Goal: Check status: Check status

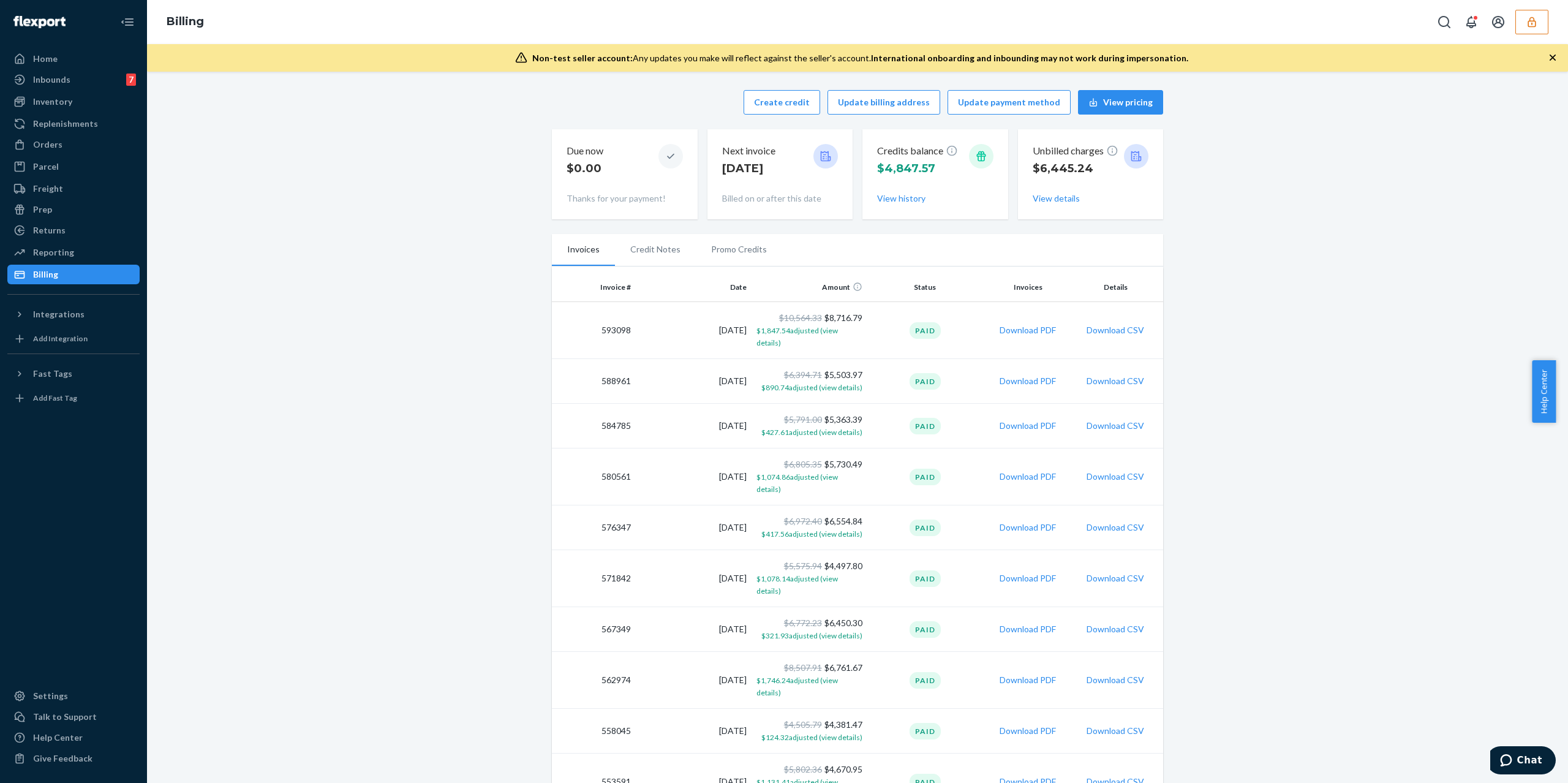
click at [1540, 23] on button "button" at bounding box center [1532, 22] width 33 height 24
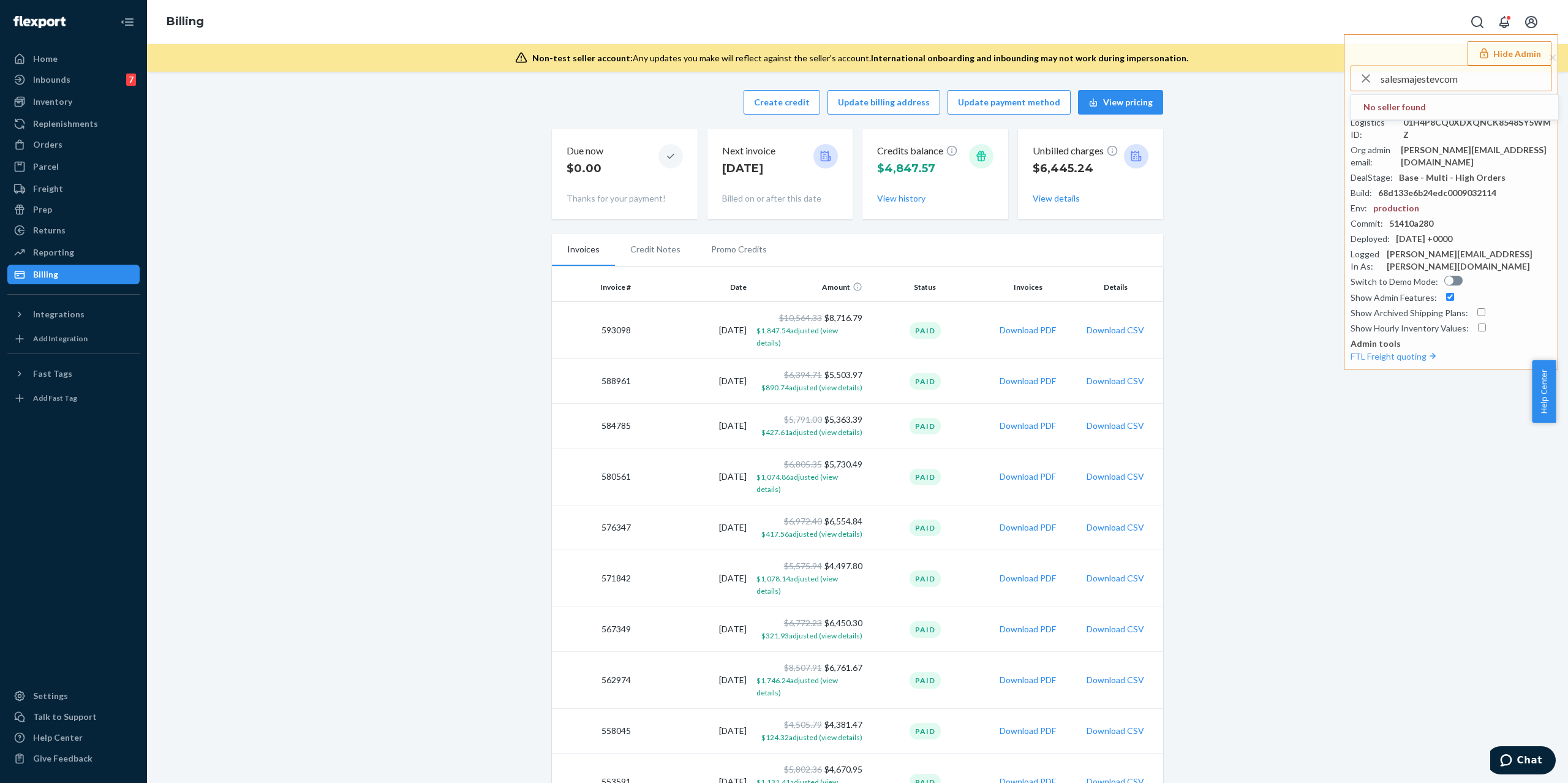
type input "salesmajestevcom"
click at [1457, 104] on li "salesmajestevcom sales@majestev.com" at bounding box center [1455, 114] width 207 height 37
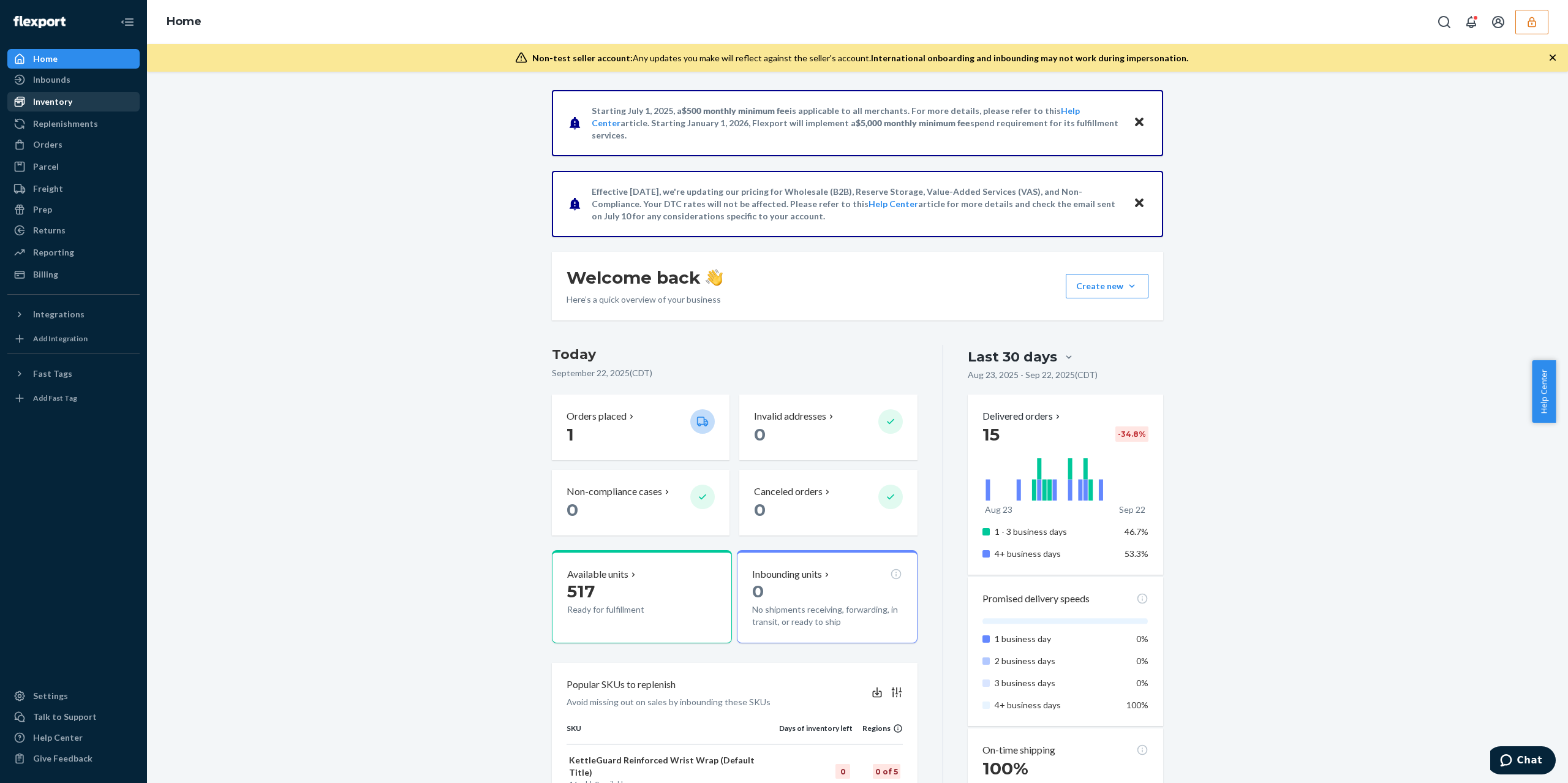
click at [96, 99] on div "Inventory" at bounding box center [73, 101] width 130 height 17
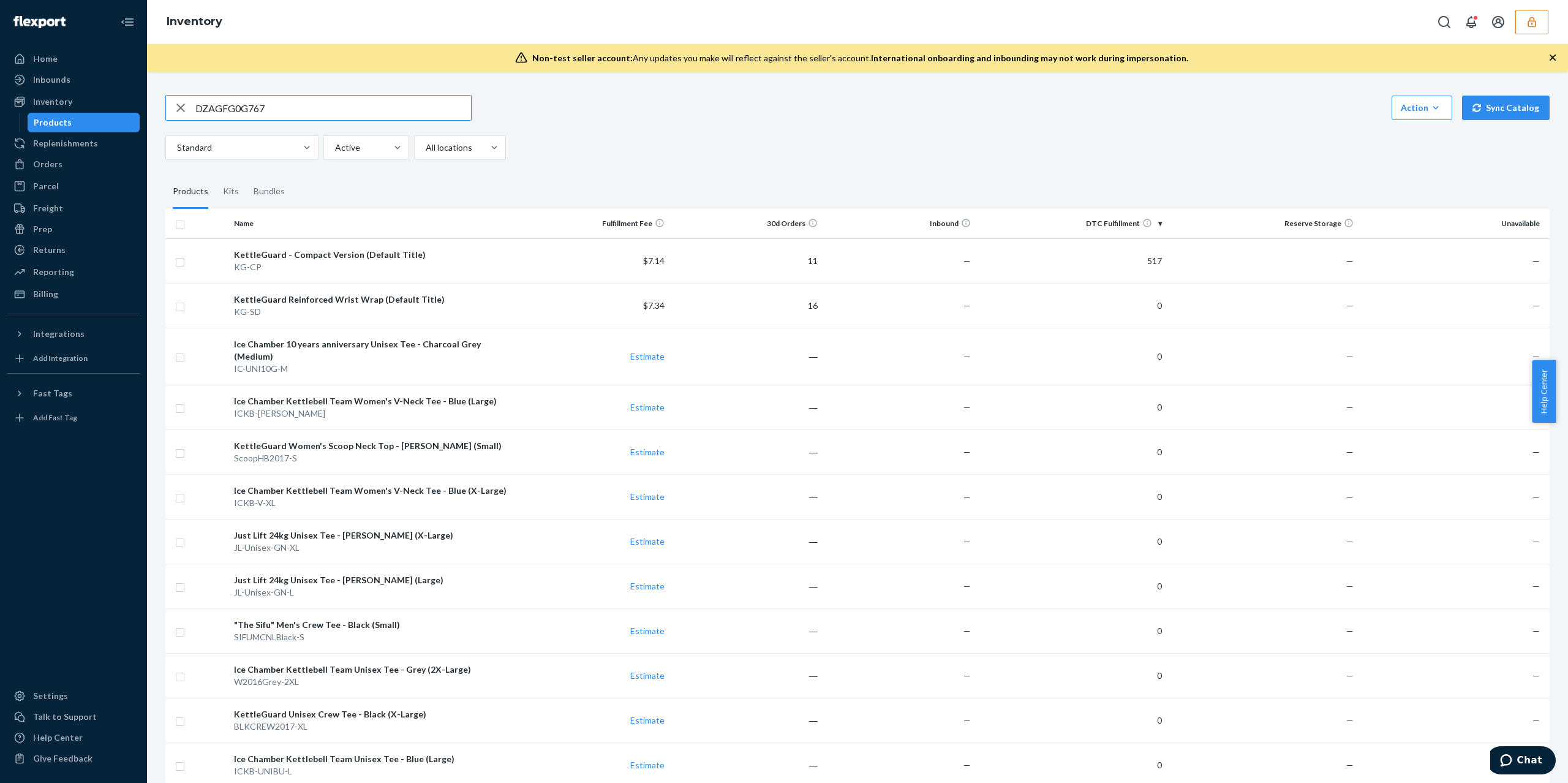
type input "DZAGFG0G767"
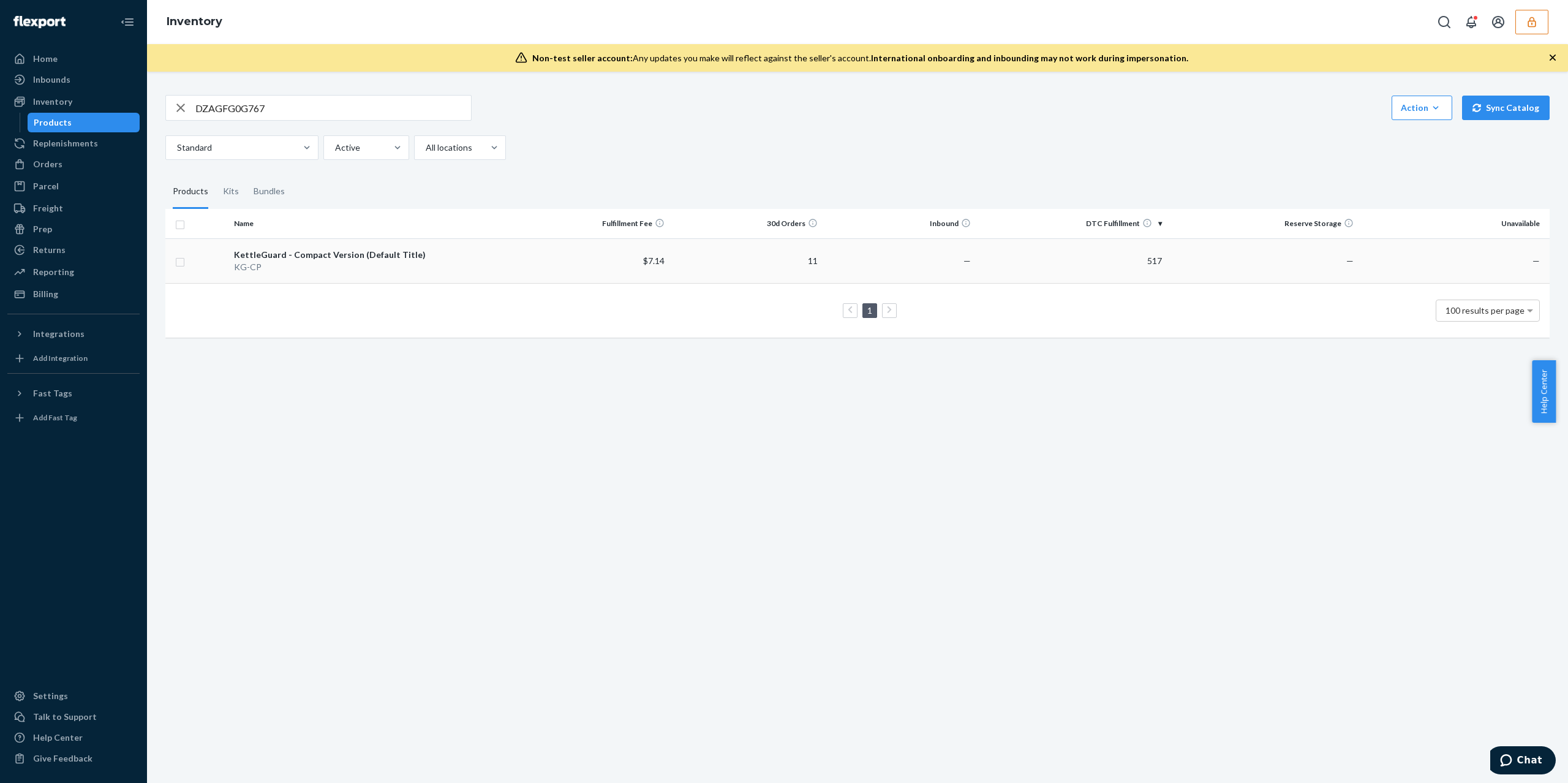
click at [535, 265] on td "$7.14" at bounding box center [593, 260] width 153 height 44
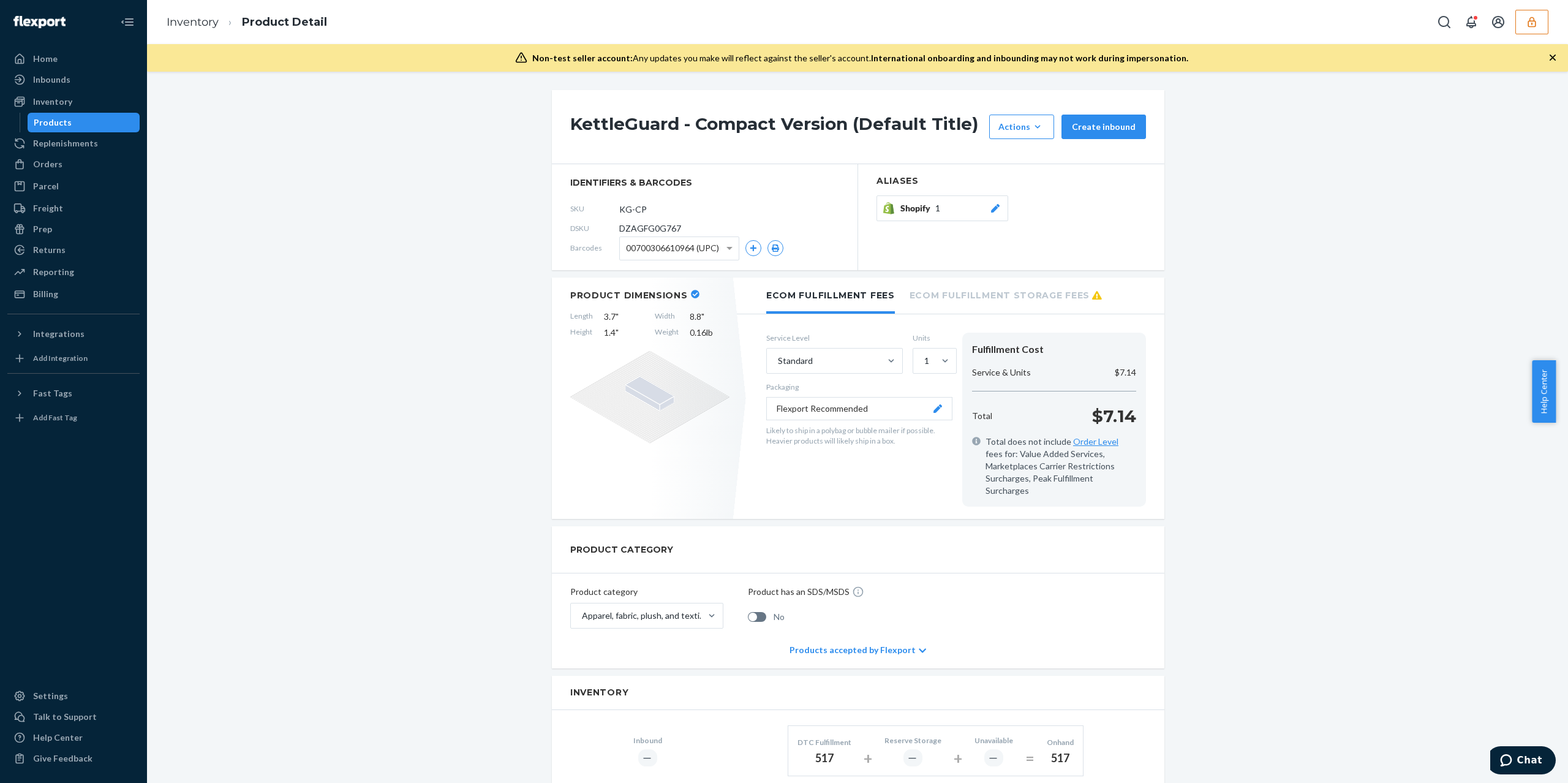
click at [952, 280] on li "Ecom Fulfillment Storage Fees" at bounding box center [1006, 294] width 192 height 34
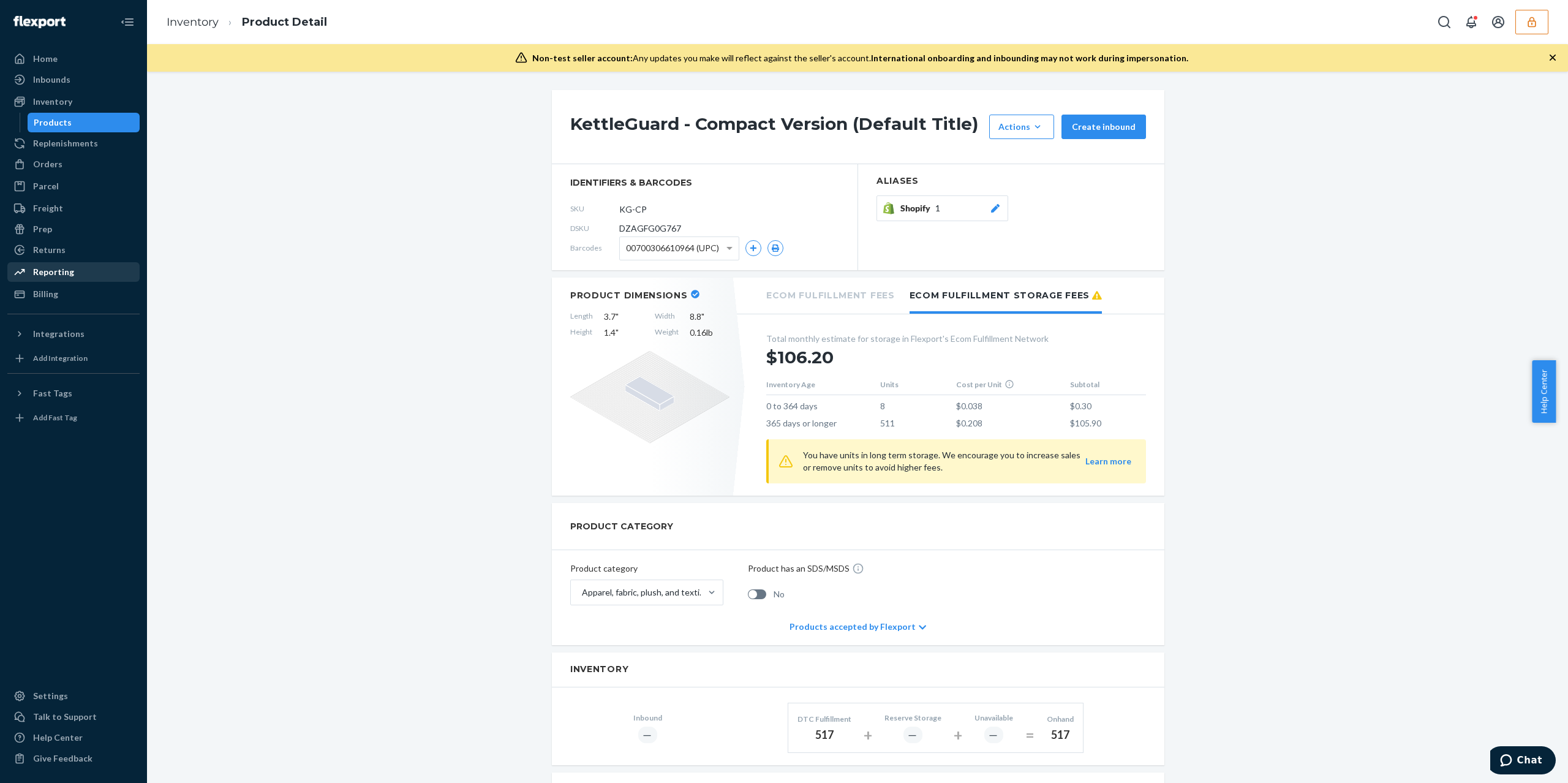
click at [65, 277] on div "Reporting" at bounding box center [53, 272] width 41 height 12
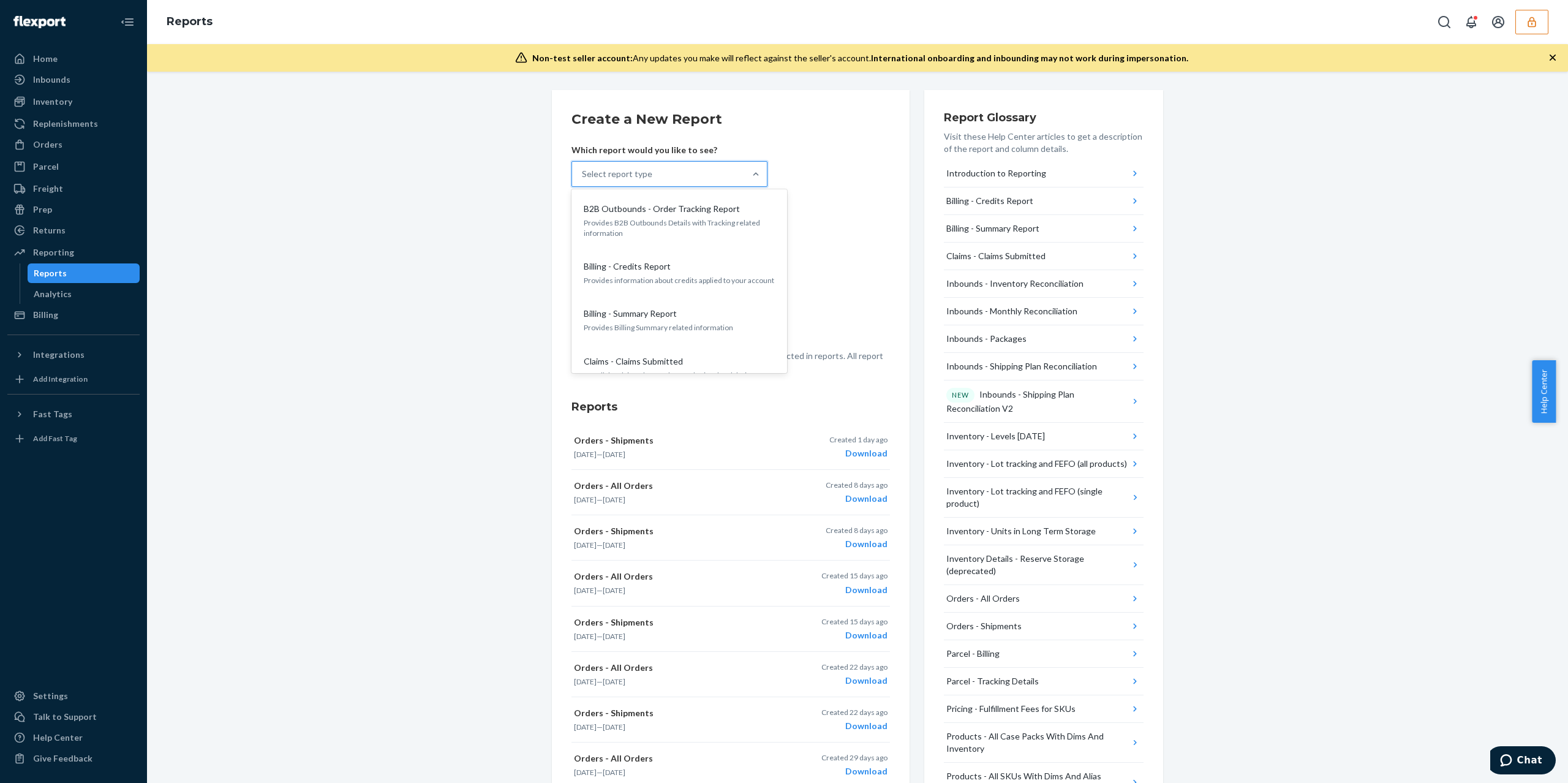
click at [684, 180] on div "Select report type" at bounding box center [658, 173] width 173 height 24
click at [583, 180] on input "option B2B Outbounds - Order Tracking Report focused, 1 of 27. 27 results avail…" at bounding box center [583, 174] width 2 height 12
click at [674, 254] on p "Units in storage for 365 days or longer" at bounding box center [679, 259] width 191 height 10
click at [583, 180] on input "option Inventory - Units in Long Term Storage focused, 11 of 27. 27 results ava…" at bounding box center [583, 174] width 2 height 12
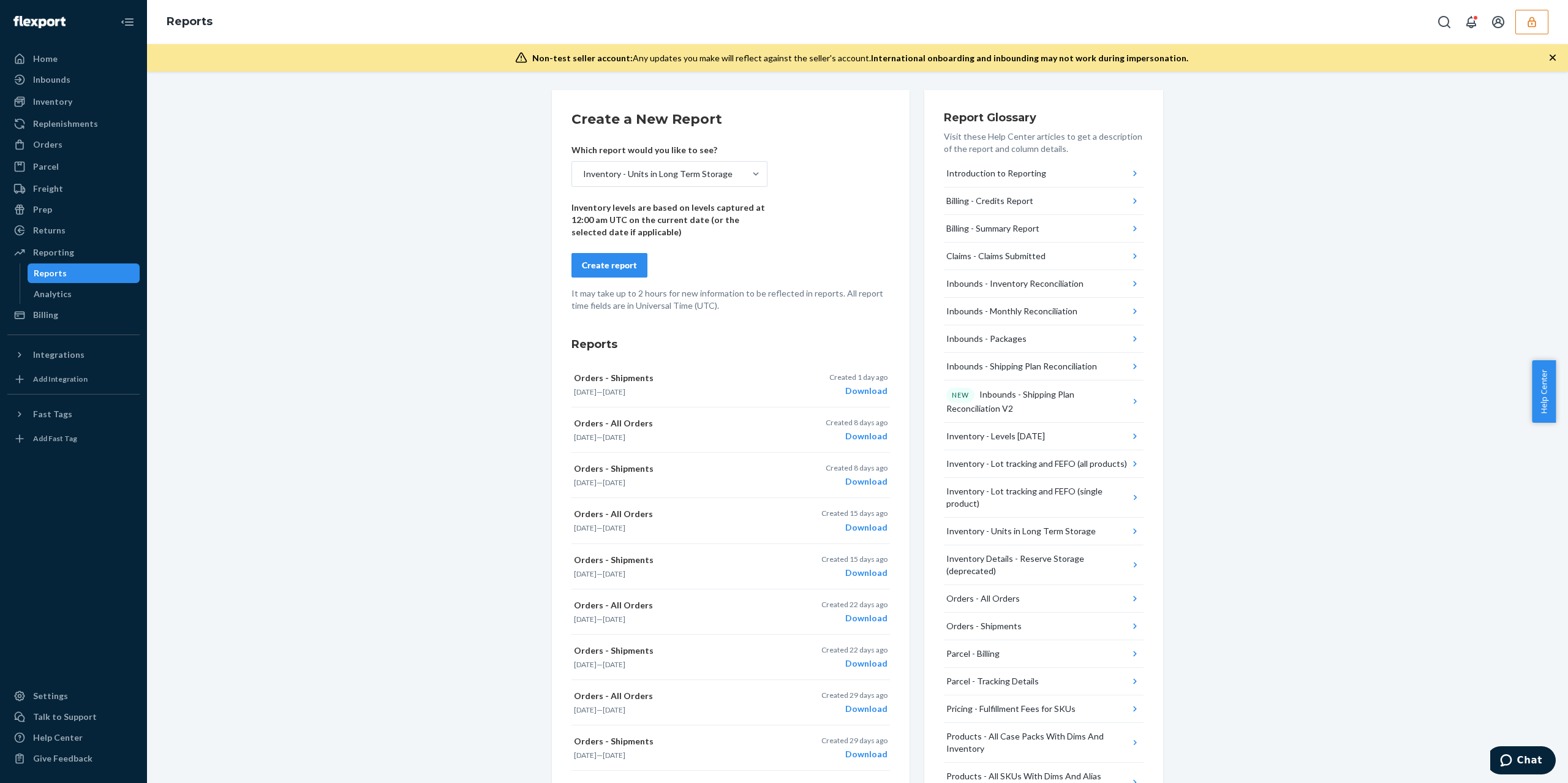
click at [631, 260] on button "Create report" at bounding box center [609, 265] width 76 height 24
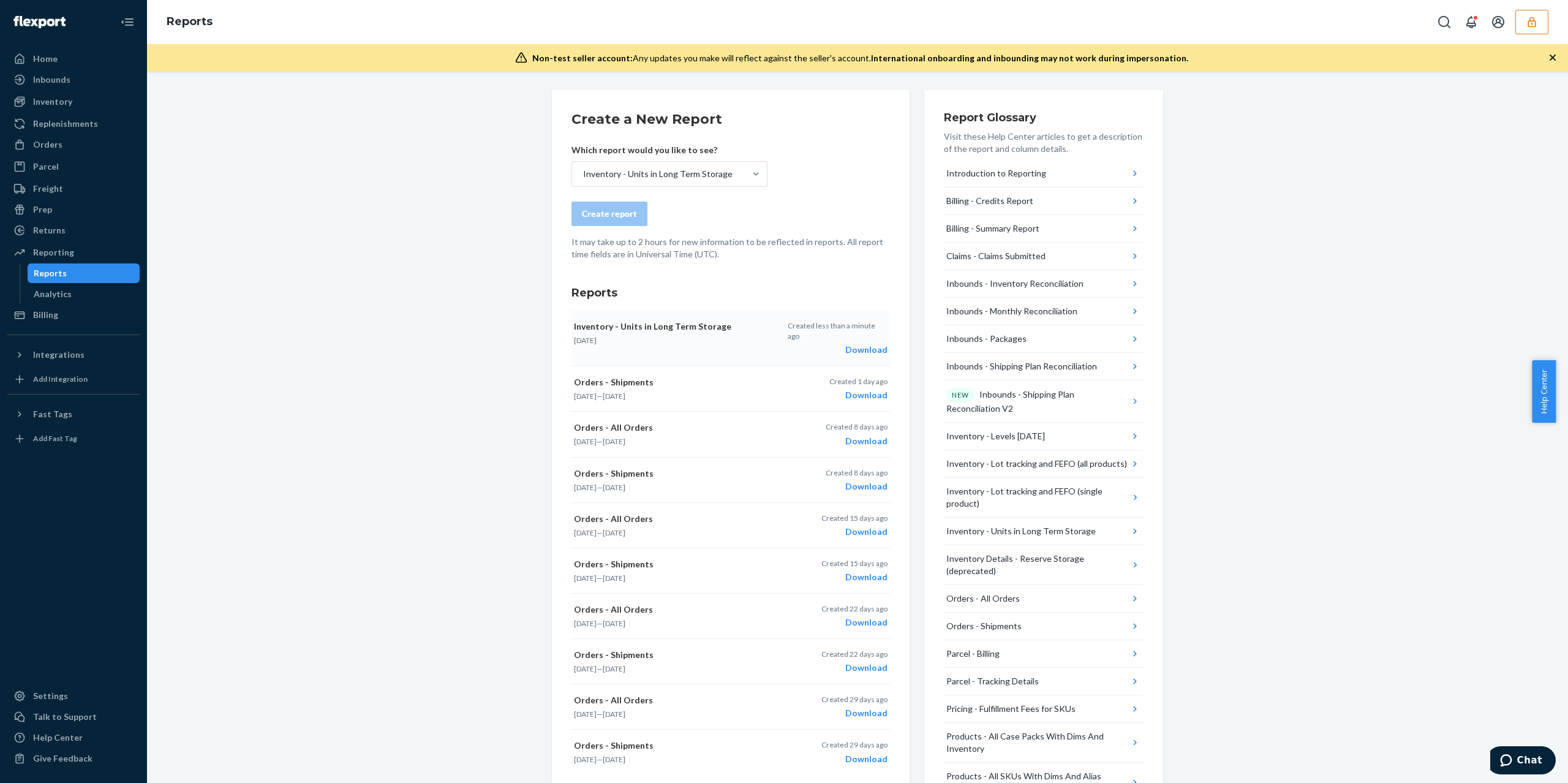
click at [861, 343] on div "Download" at bounding box center [838, 350] width 100 height 12
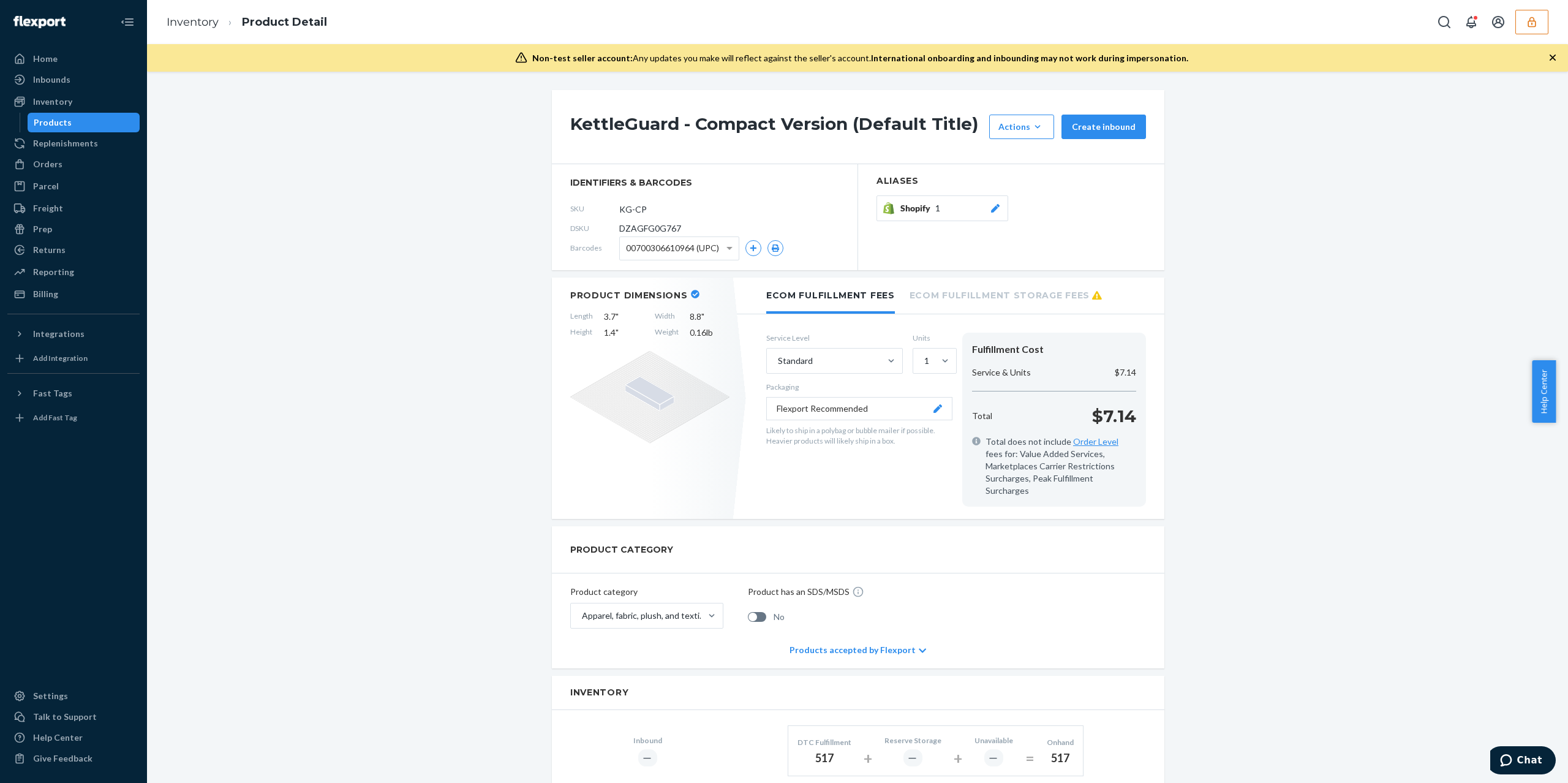
click at [1533, 26] on icon "button" at bounding box center [1532, 21] width 8 height 10
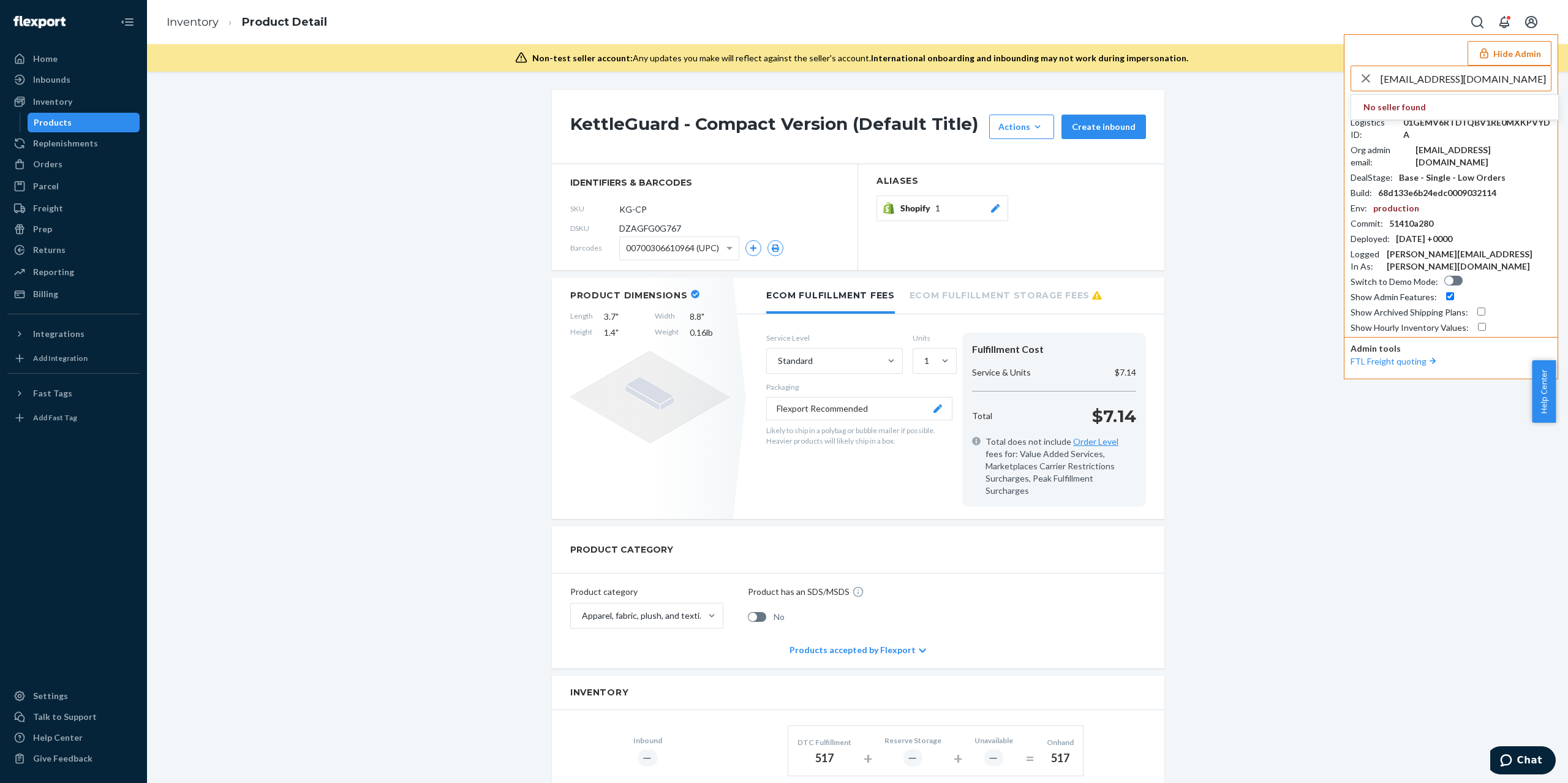
type input "gabby@kizik.com"
click at [1466, 103] on li "jasonkizikcom gabby@kizik.com" at bounding box center [1455, 114] width 207 height 37
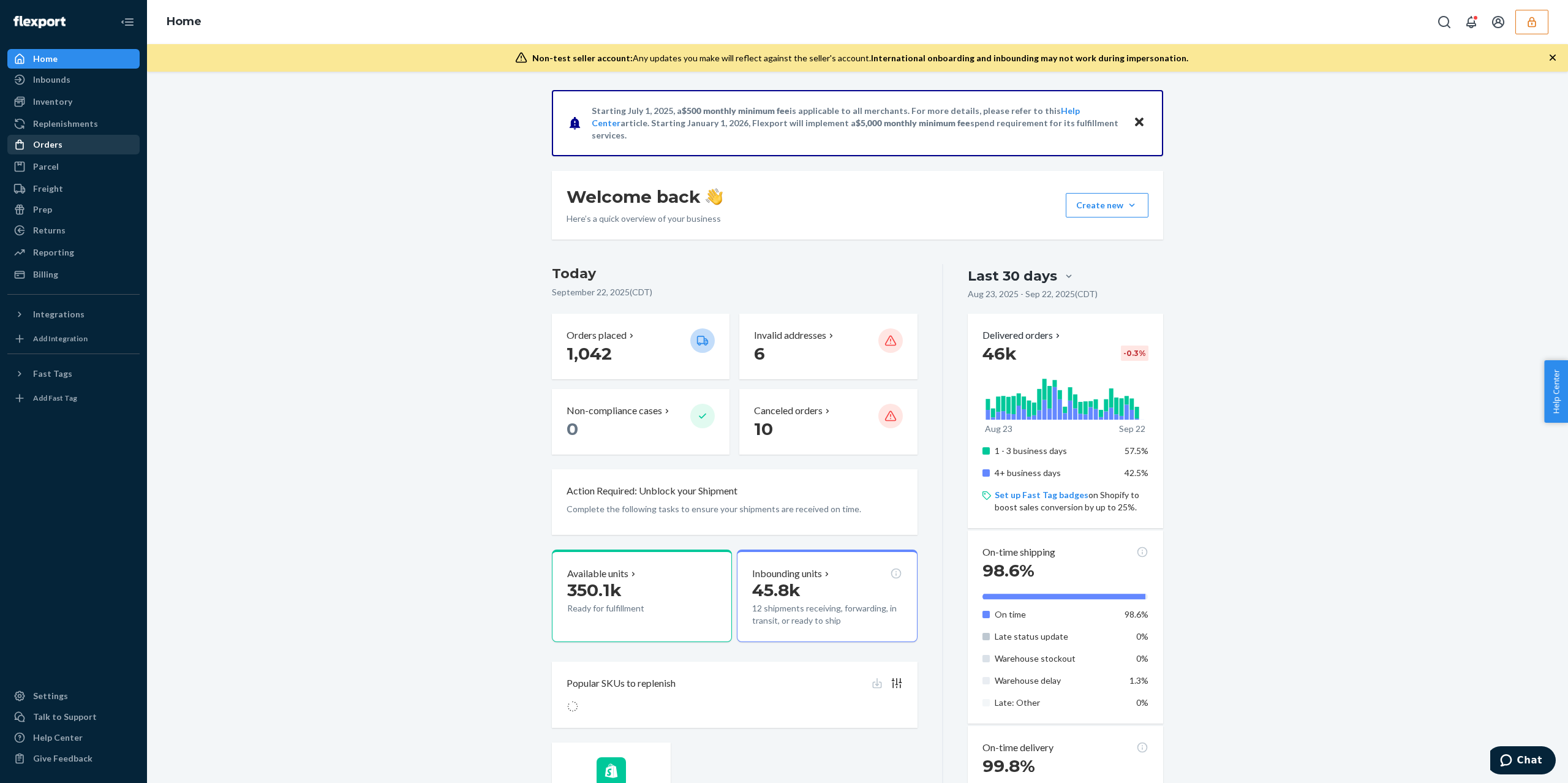
click at [73, 150] on div "Orders" at bounding box center [73, 144] width 130 height 17
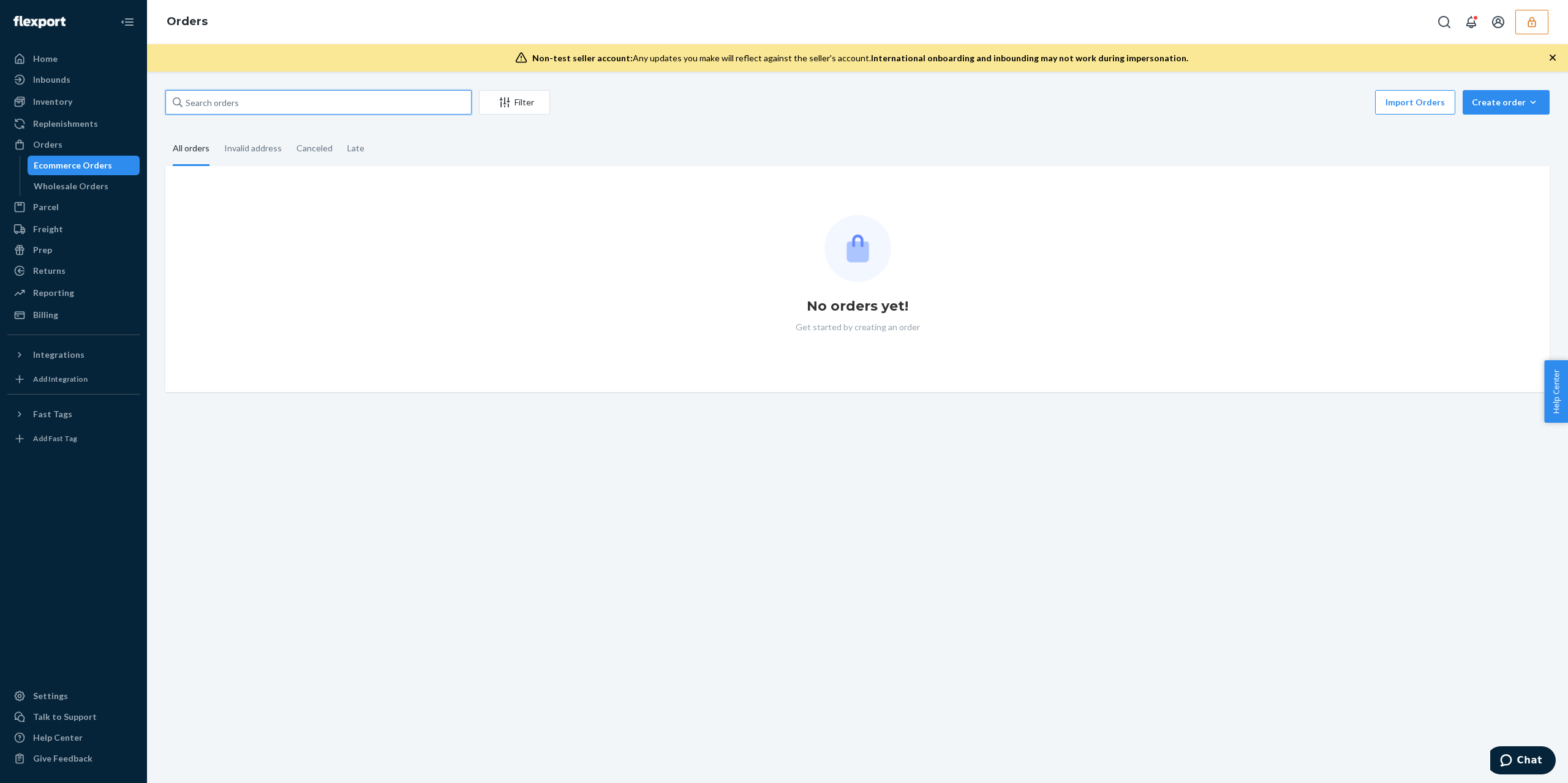
click at [298, 94] on input "text" at bounding box center [319, 101] width 306 height 24
paste input "3720152"
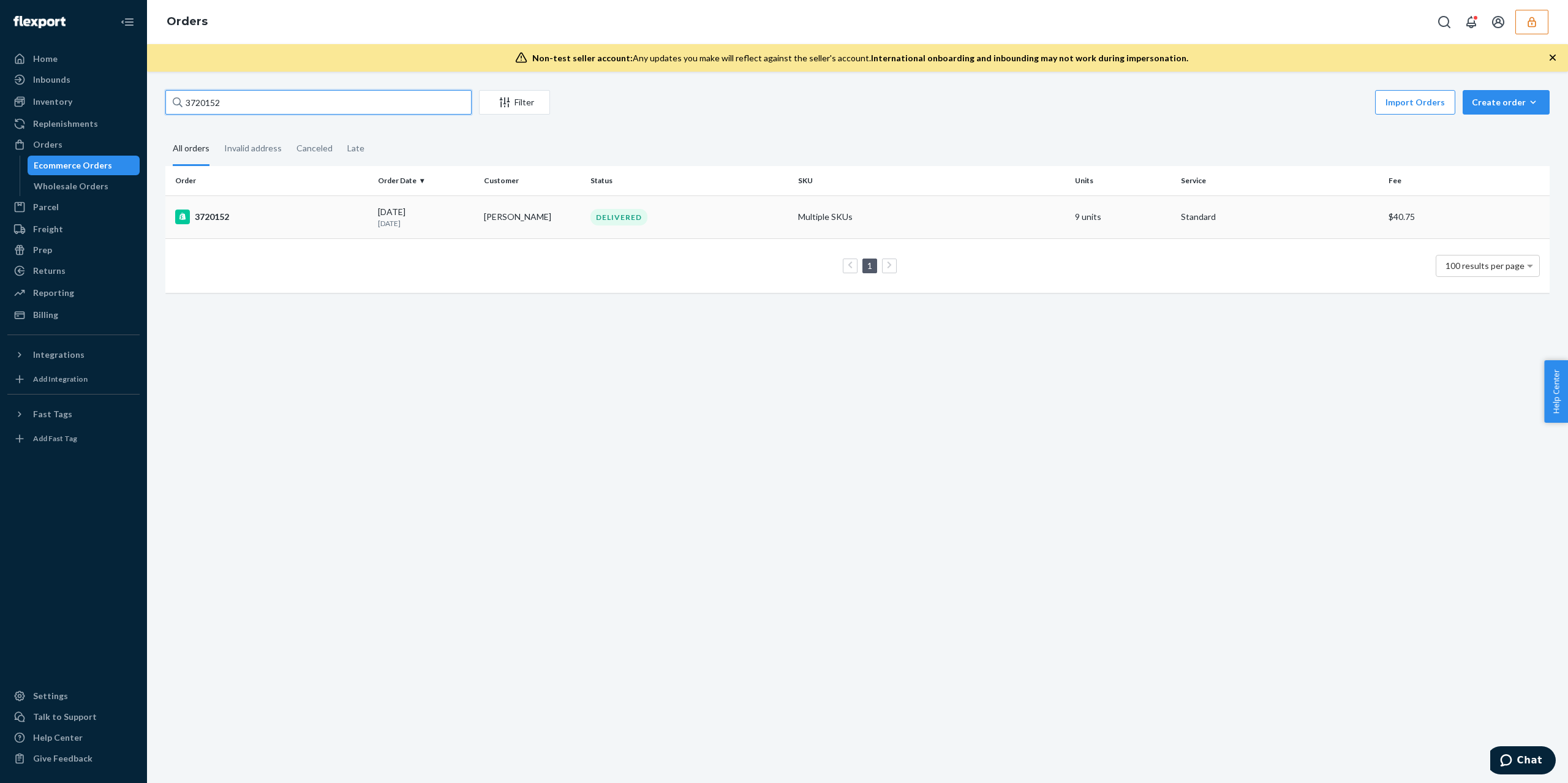
type input "3720152"
click at [319, 228] on td "3720152" at bounding box center [269, 216] width 208 height 43
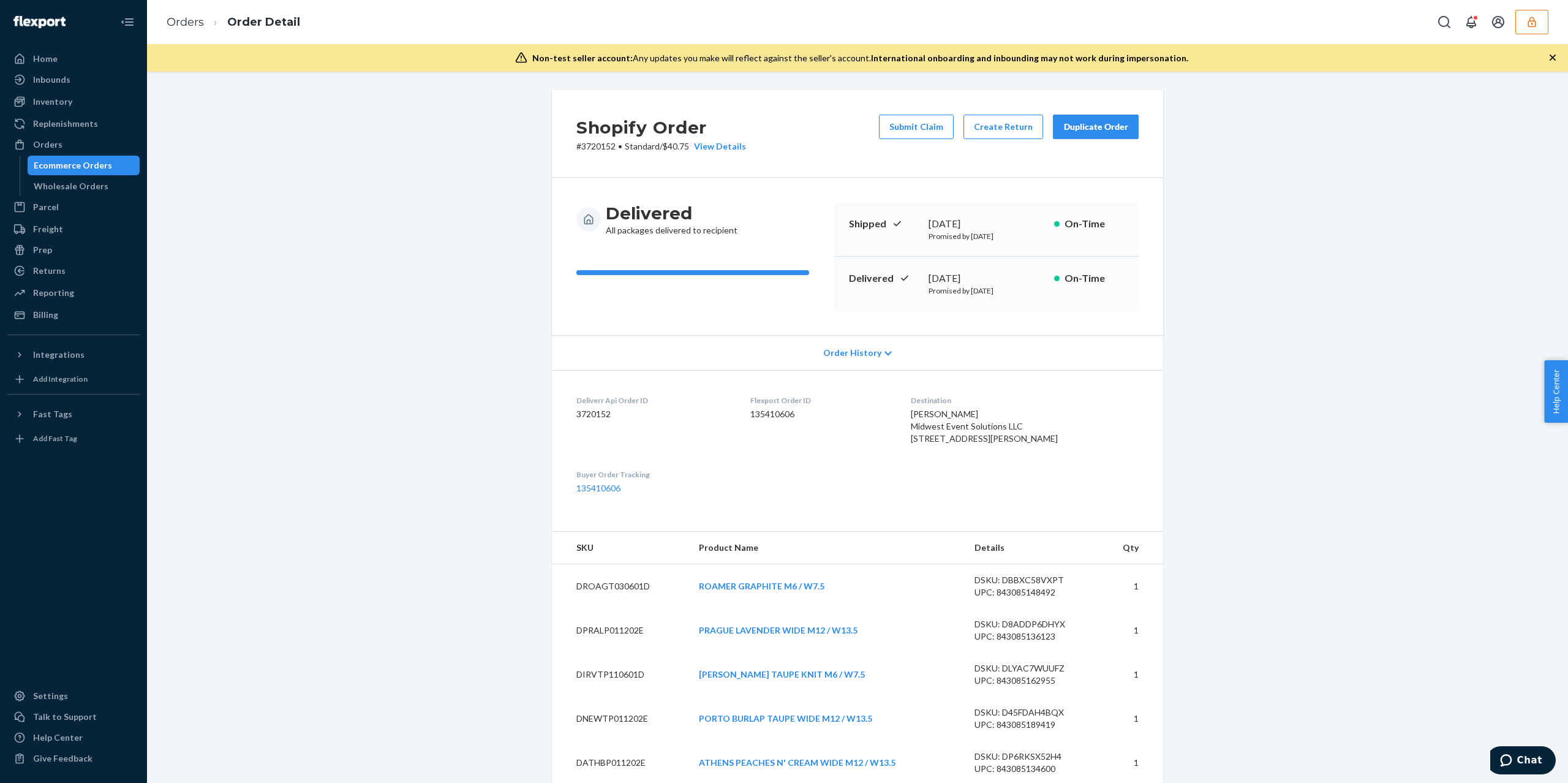
click at [832, 345] on div "Order History" at bounding box center [857, 352] width 611 height 35
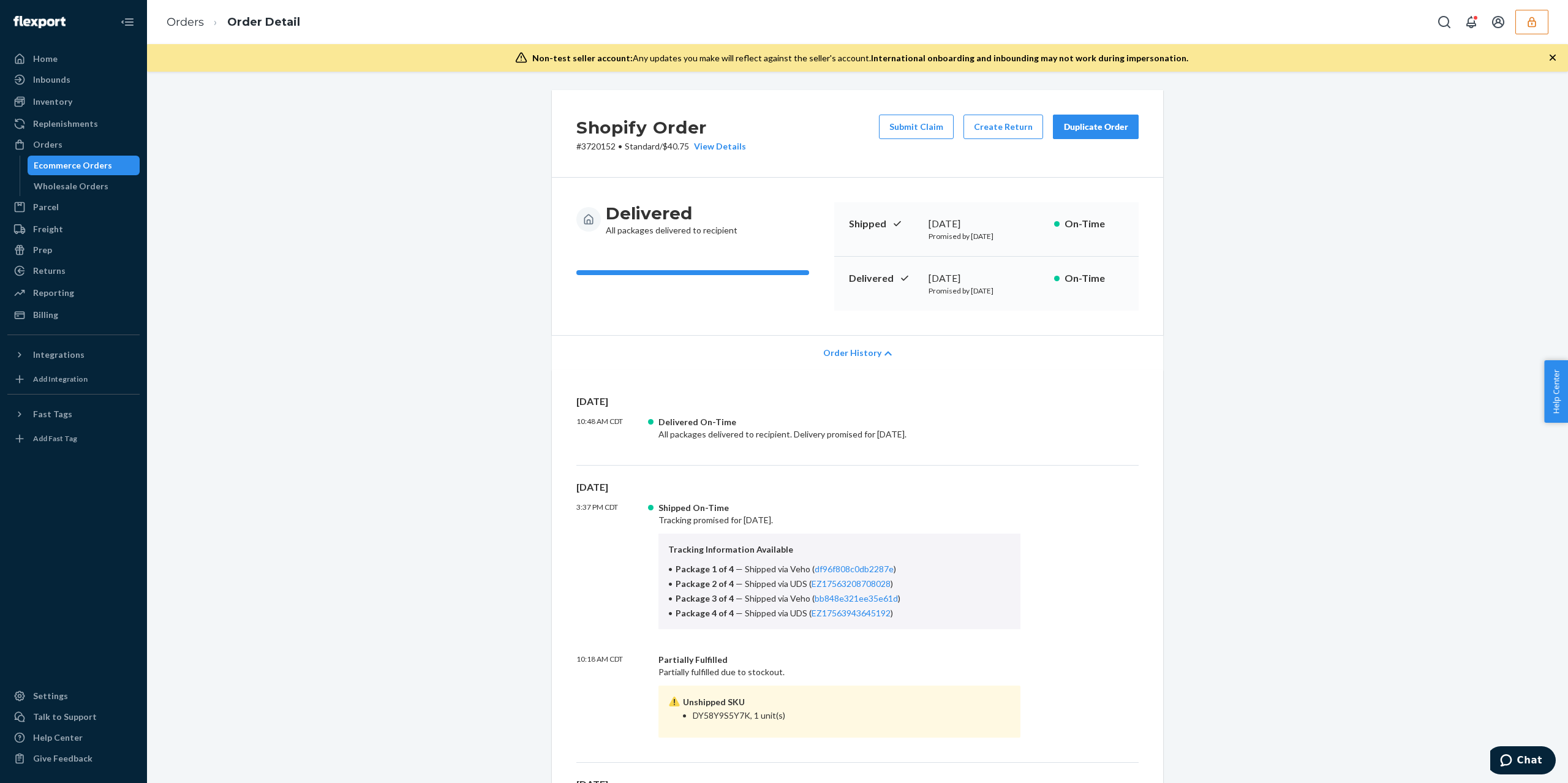
scroll to position [245, 0]
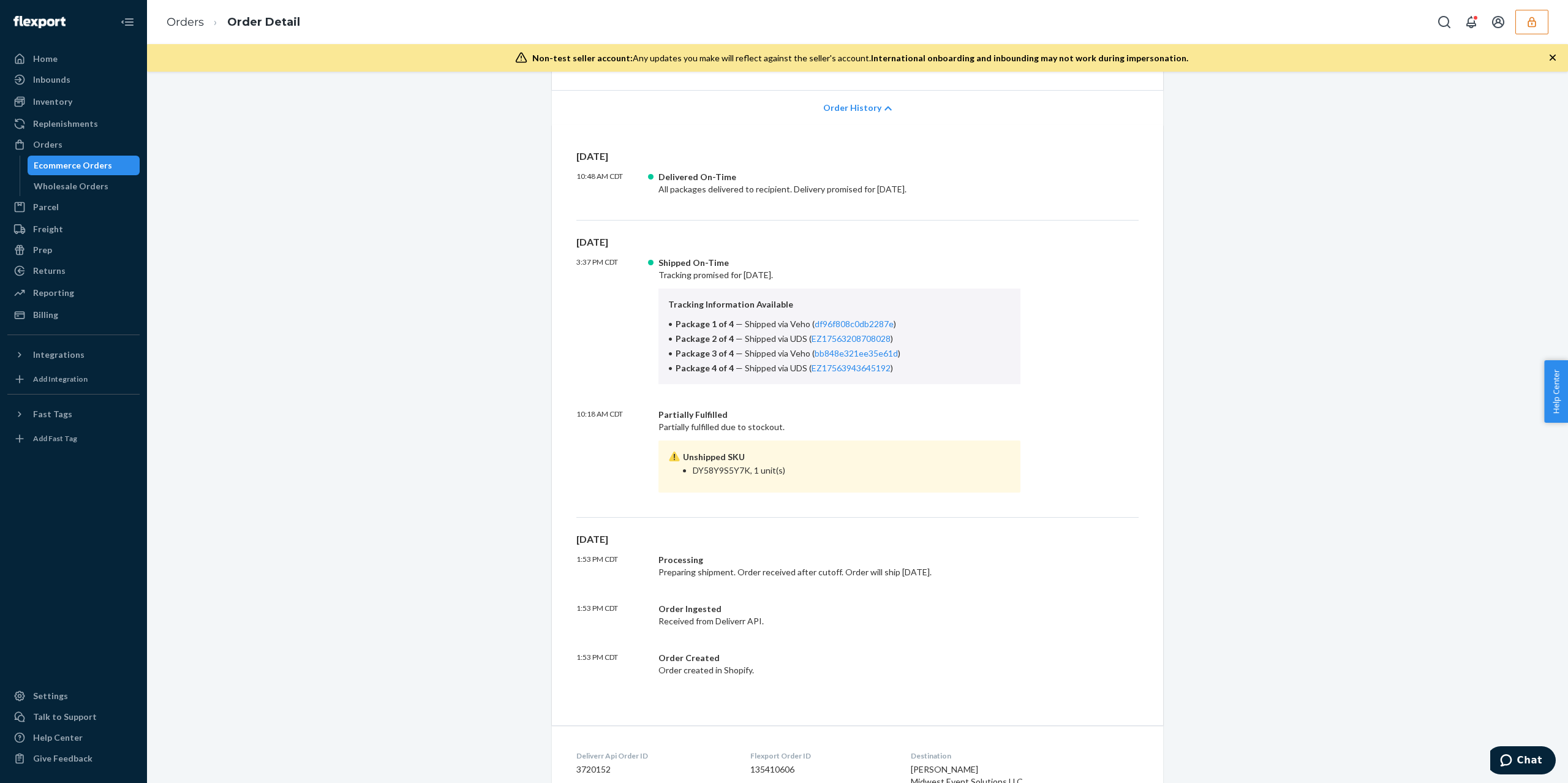
click at [712, 471] on li "DY58Y9S5Y7K, 1 unit(s)" at bounding box center [851, 471] width 318 height 12
click at [698, 471] on li "DY58Y9S5Y7K, 1 unit(s)" at bounding box center [851, 471] width 318 height 12
drag, startPoint x: 81, startPoint y: 104, endPoint x: 80, endPoint y: 112, distance: 8.1
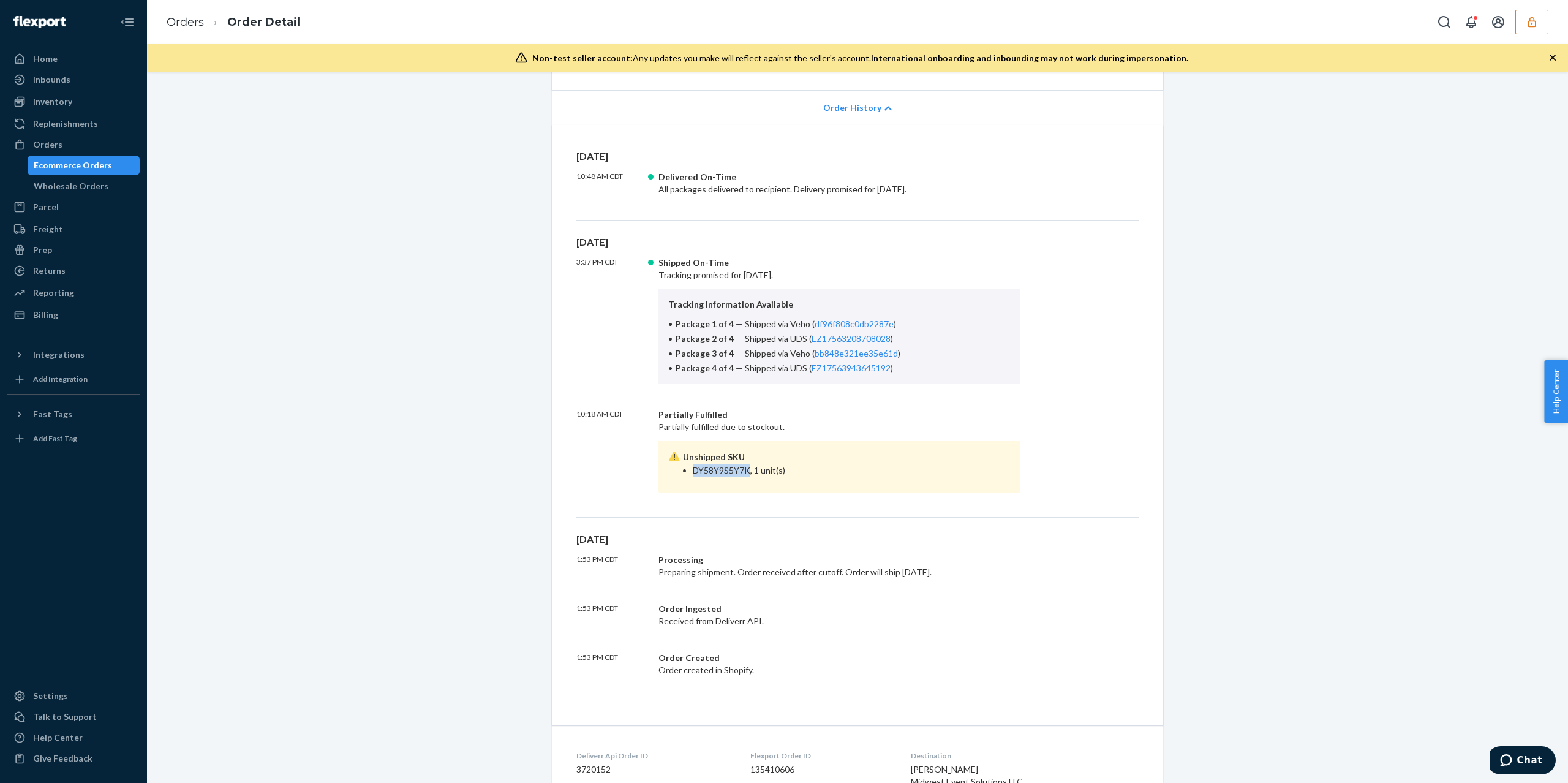
click at [81, 104] on div "Inventory" at bounding box center [73, 101] width 130 height 17
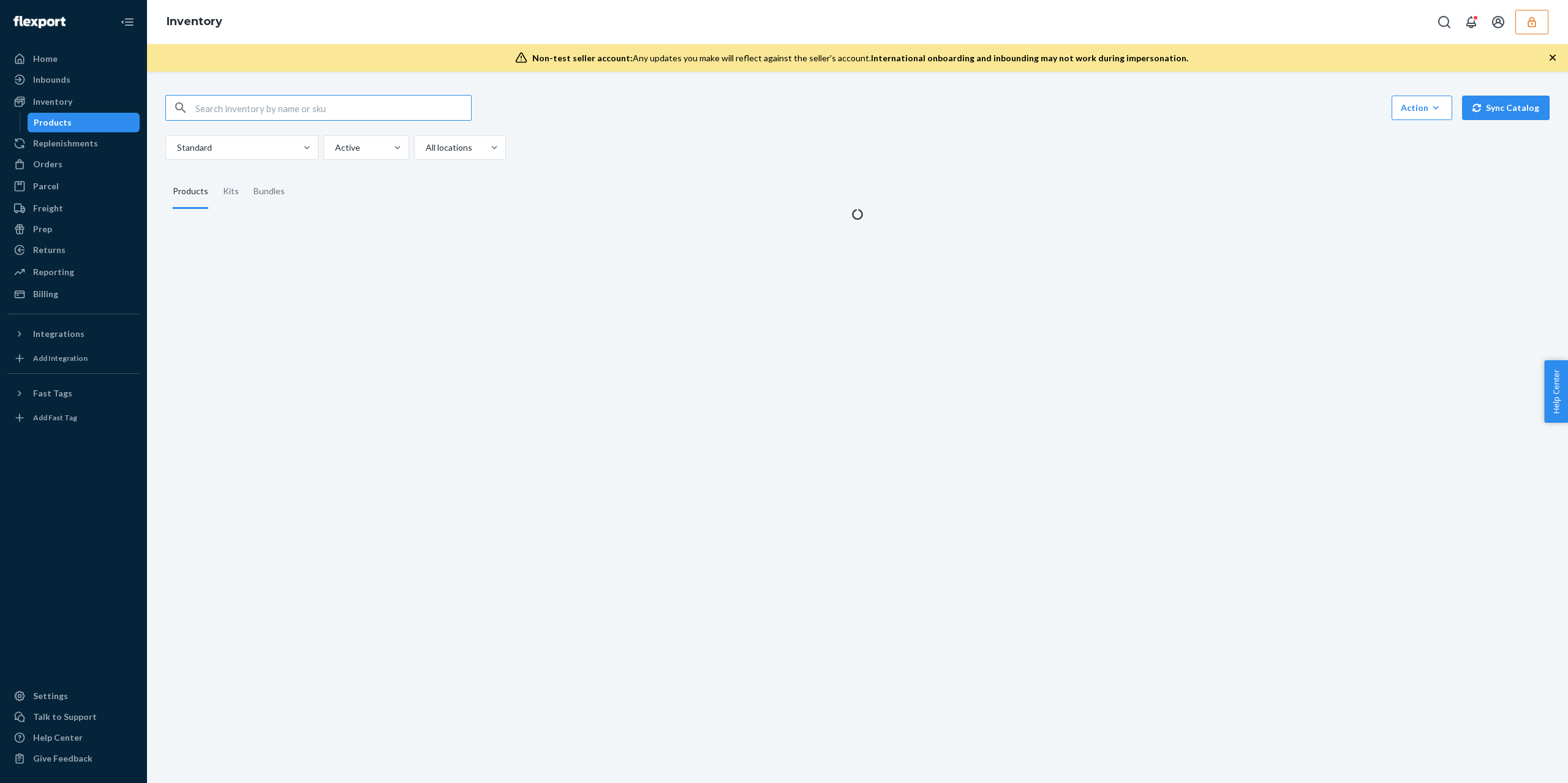
click at [265, 113] on input "text" at bounding box center [333, 107] width 276 height 24
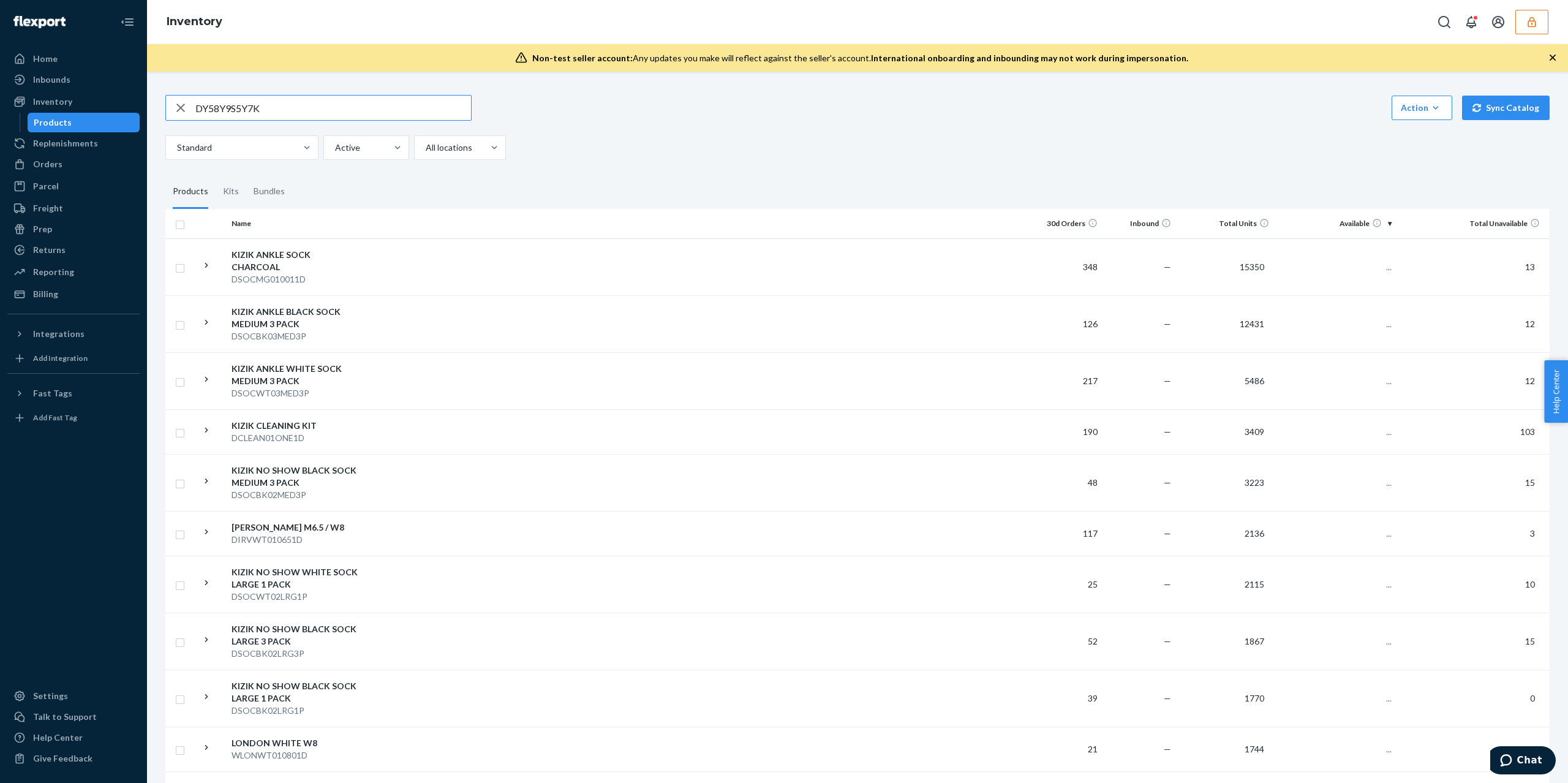
type input "DY58Y9S5Y7K"
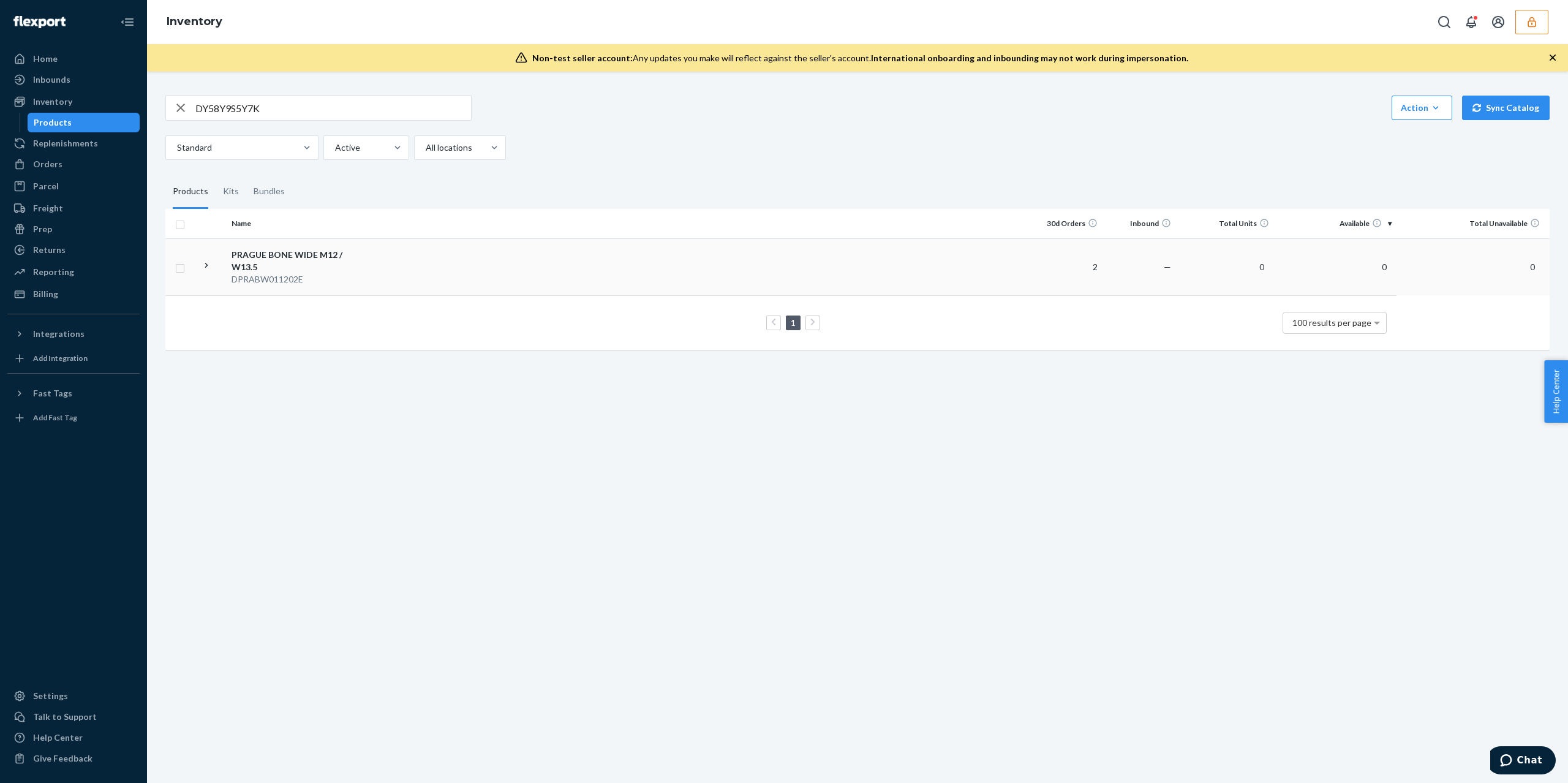
click at [280, 246] on td "PRAGUE BONE WIDE M12 / W13.5 DPRABW011202E" at bounding box center [295, 266] width 138 height 57
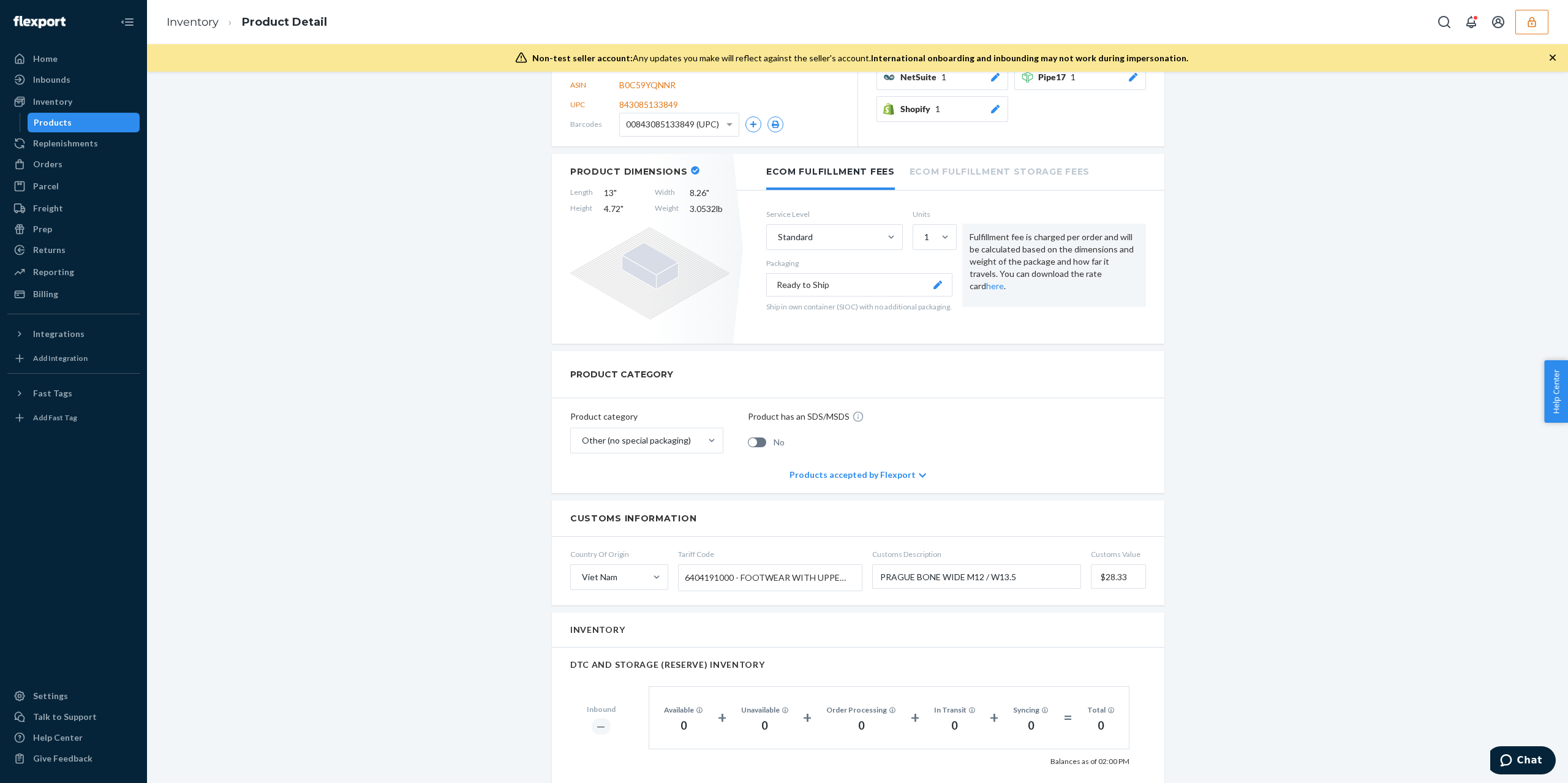
scroll to position [245, 0]
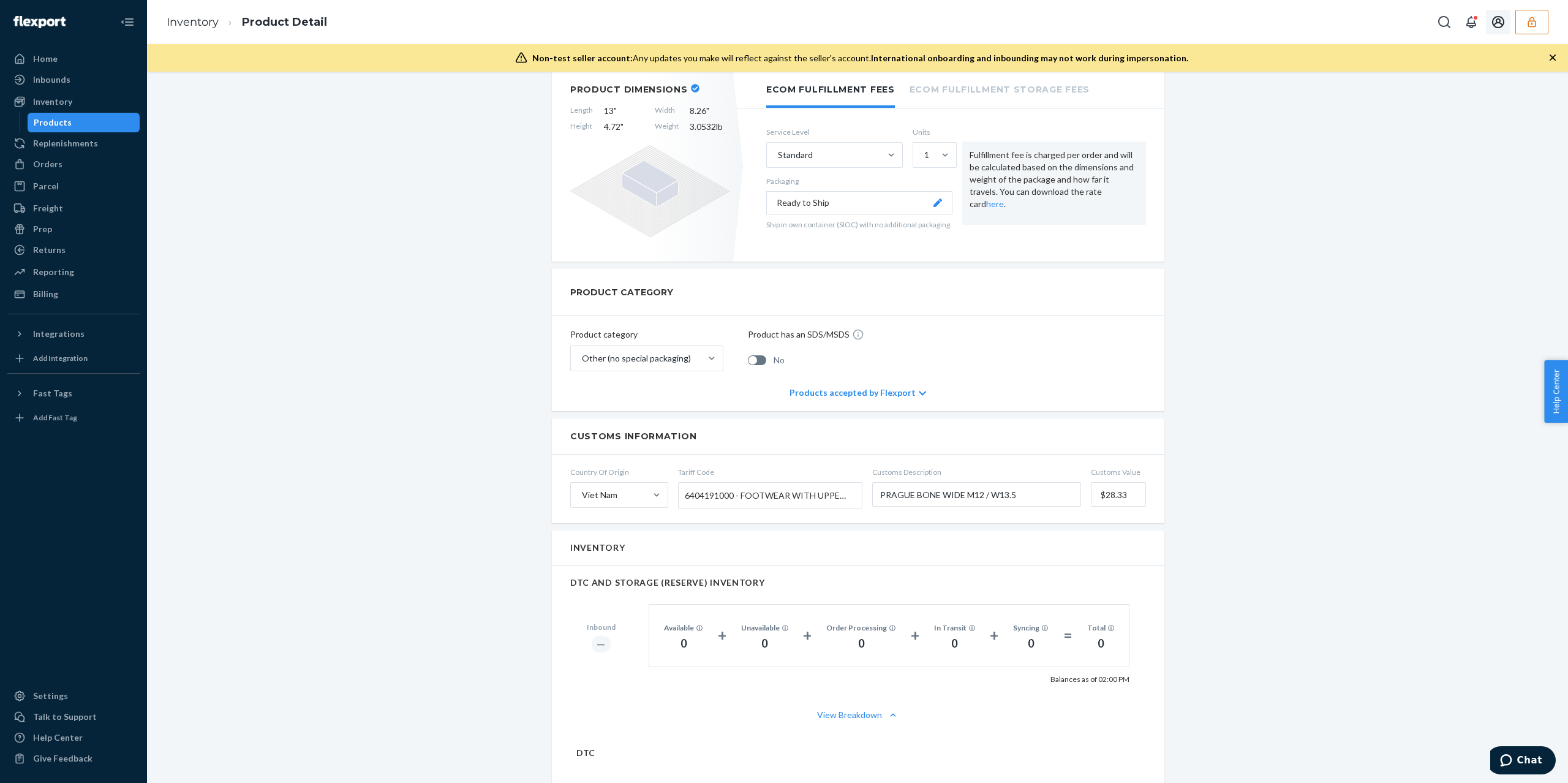
click at [1534, 24] on icon "button" at bounding box center [1532, 22] width 12 height 12
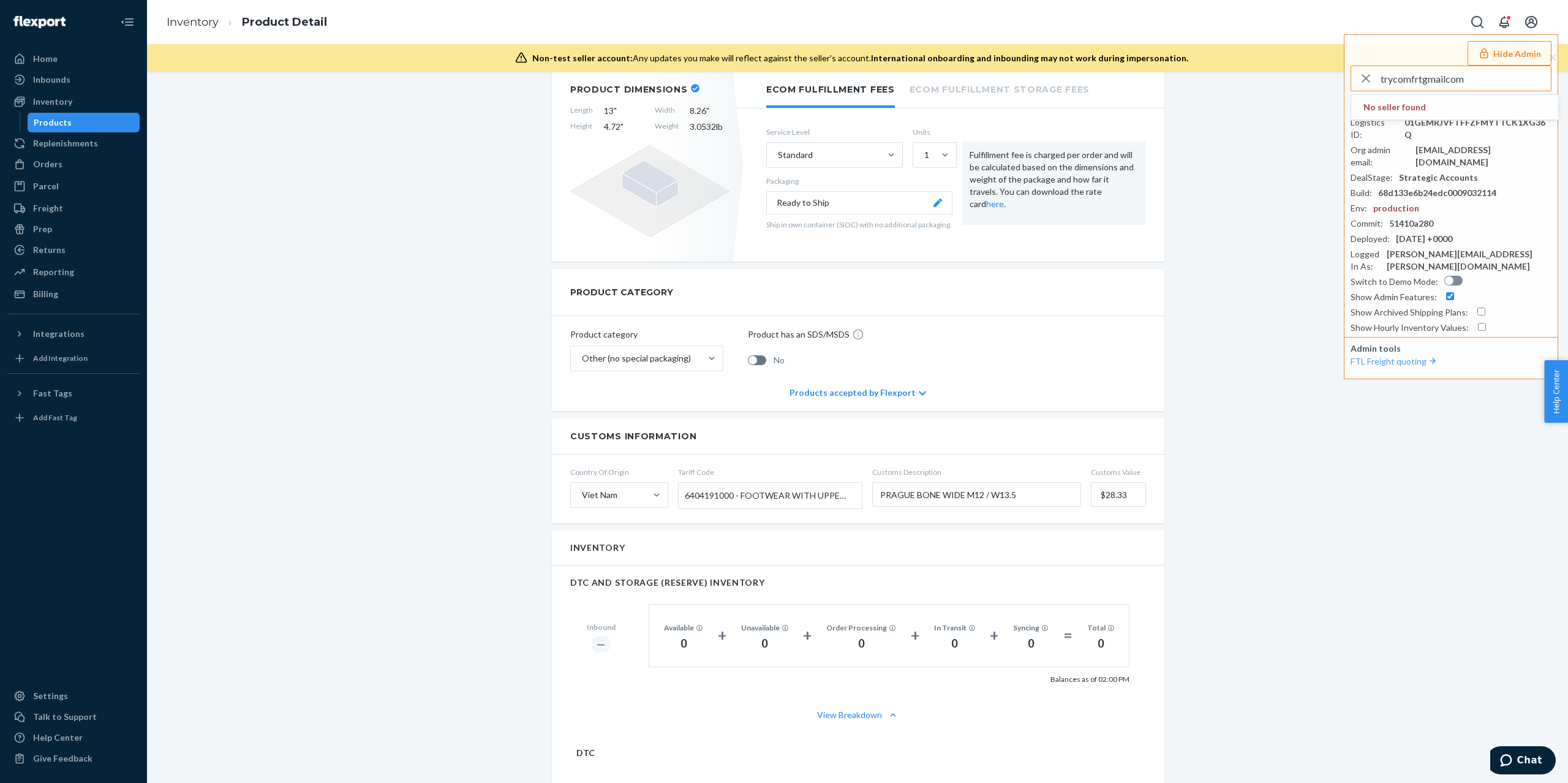
type input "trycomfrtgmailcom"
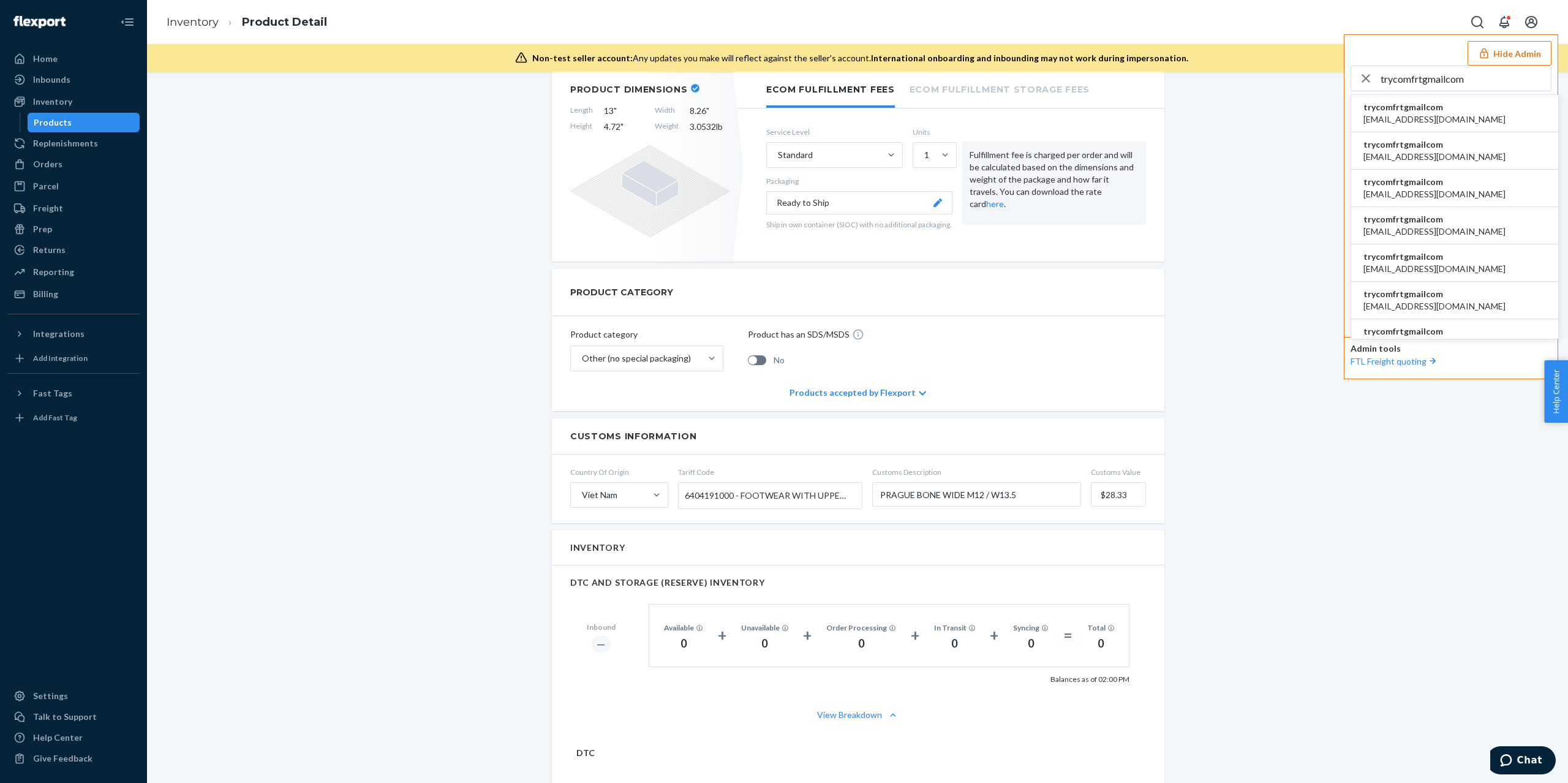
click at [1453, 232] on li "trycomfrtgmailcom ali@comfrt.com" at bounding box center [1455, 226] width 207 height 37
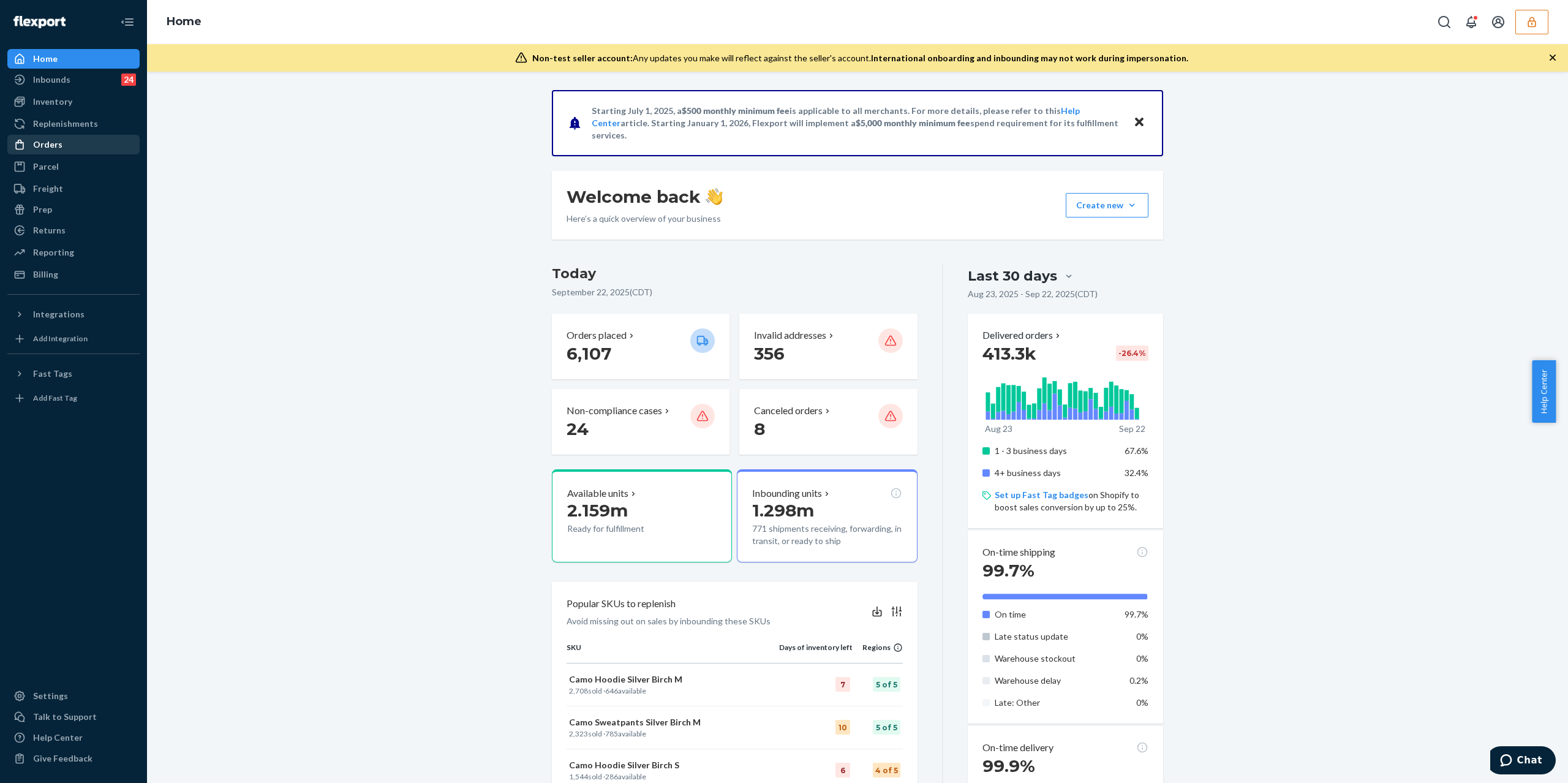
click at [69, 152] on div "Orders" at bounding box center [73, 144] width 130 height 17
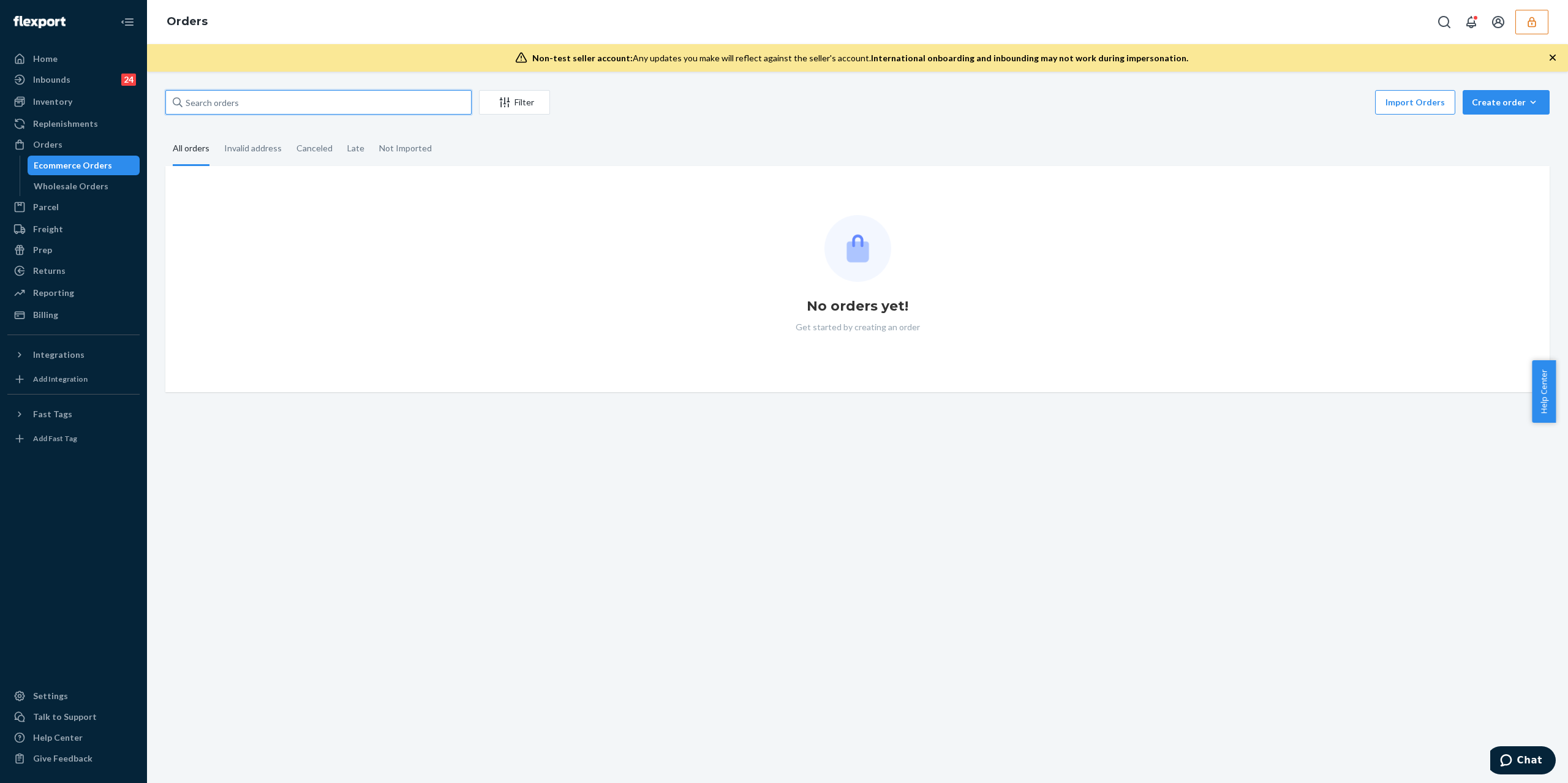
click at [258, 101] on input "text" at bounding box center [319, 101] width 306 height 24
paste input "255193786"
type input "255193786"
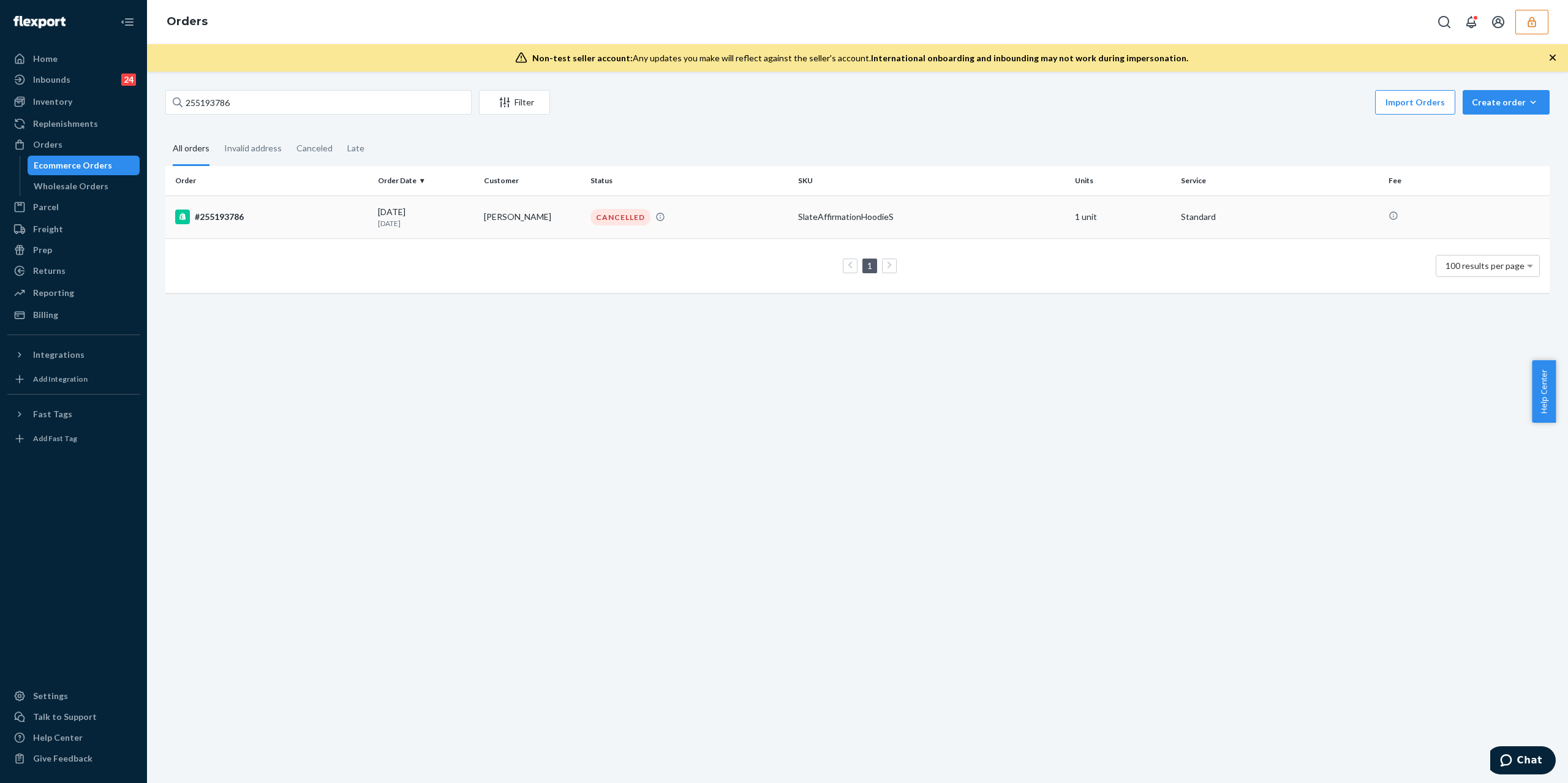
click at [323, 226] on td "#255193786" at bounding box center [269, 216] width 208 height 43
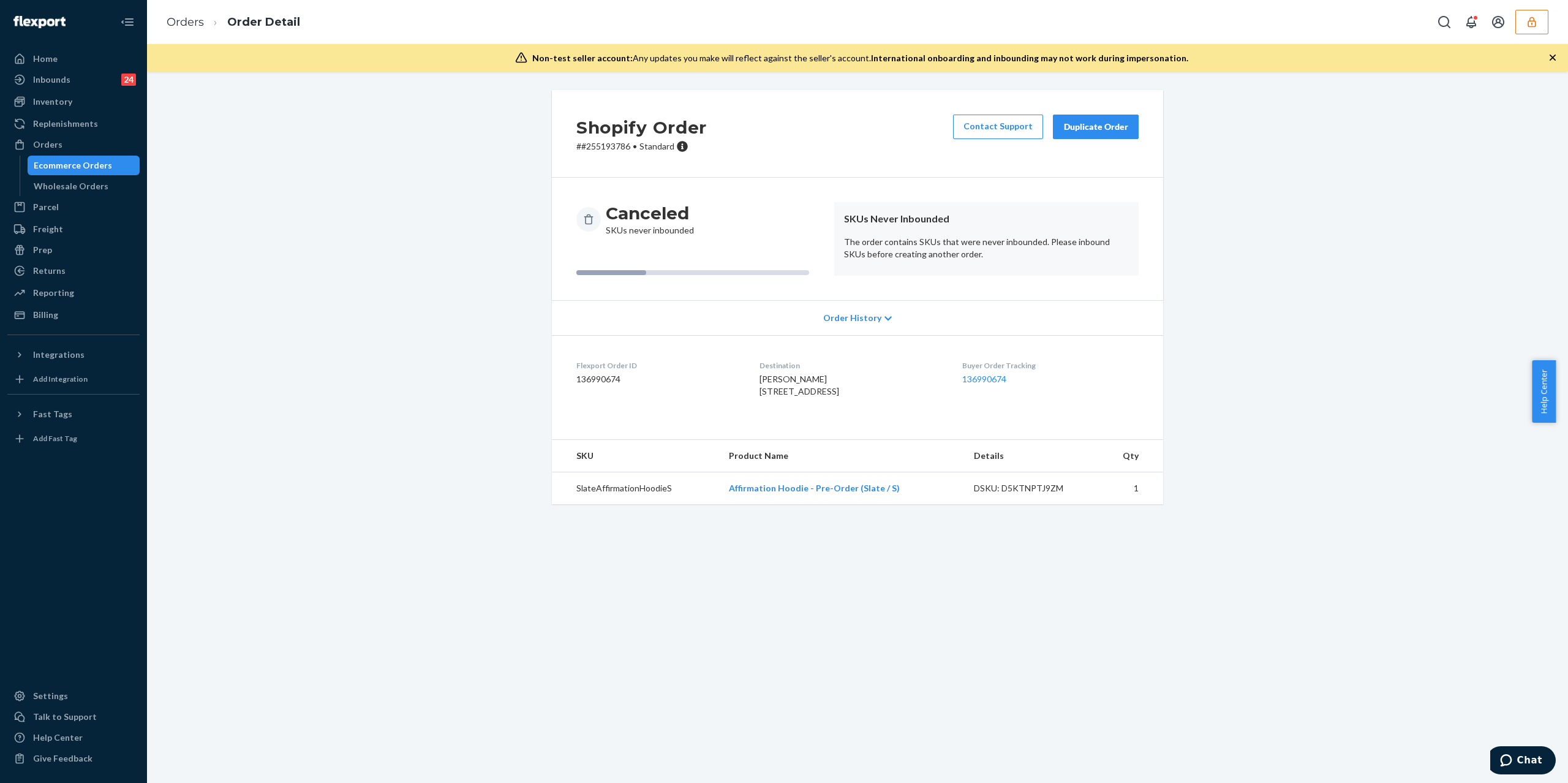
click at [846, 324] on span "Order History" at bounding box center [852, 318] width 59 height 12
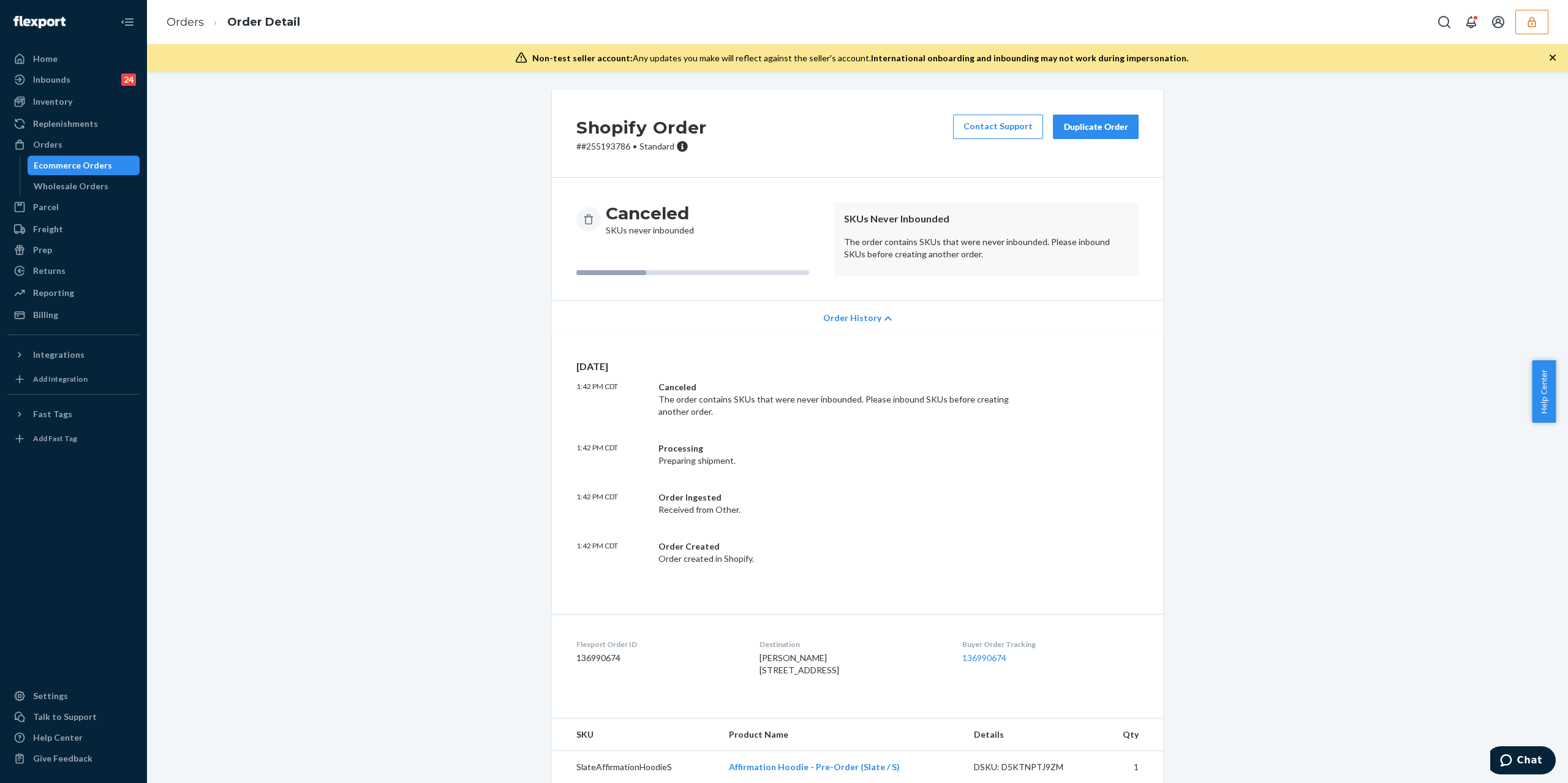
scroll to position [40, 0]
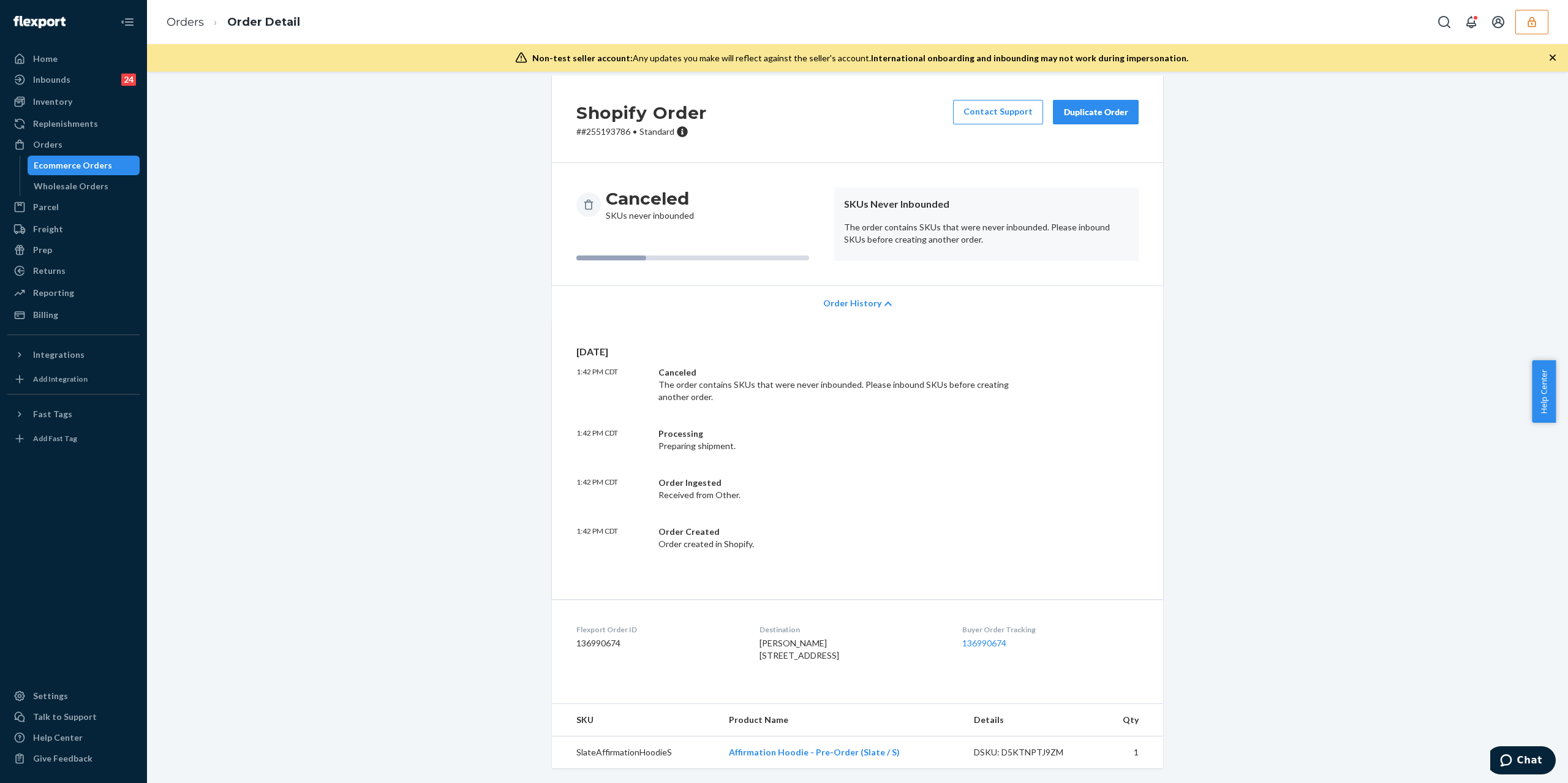
click at [855, 297] on span "Order History" at bounding box center [852, 304] width 59 height 12
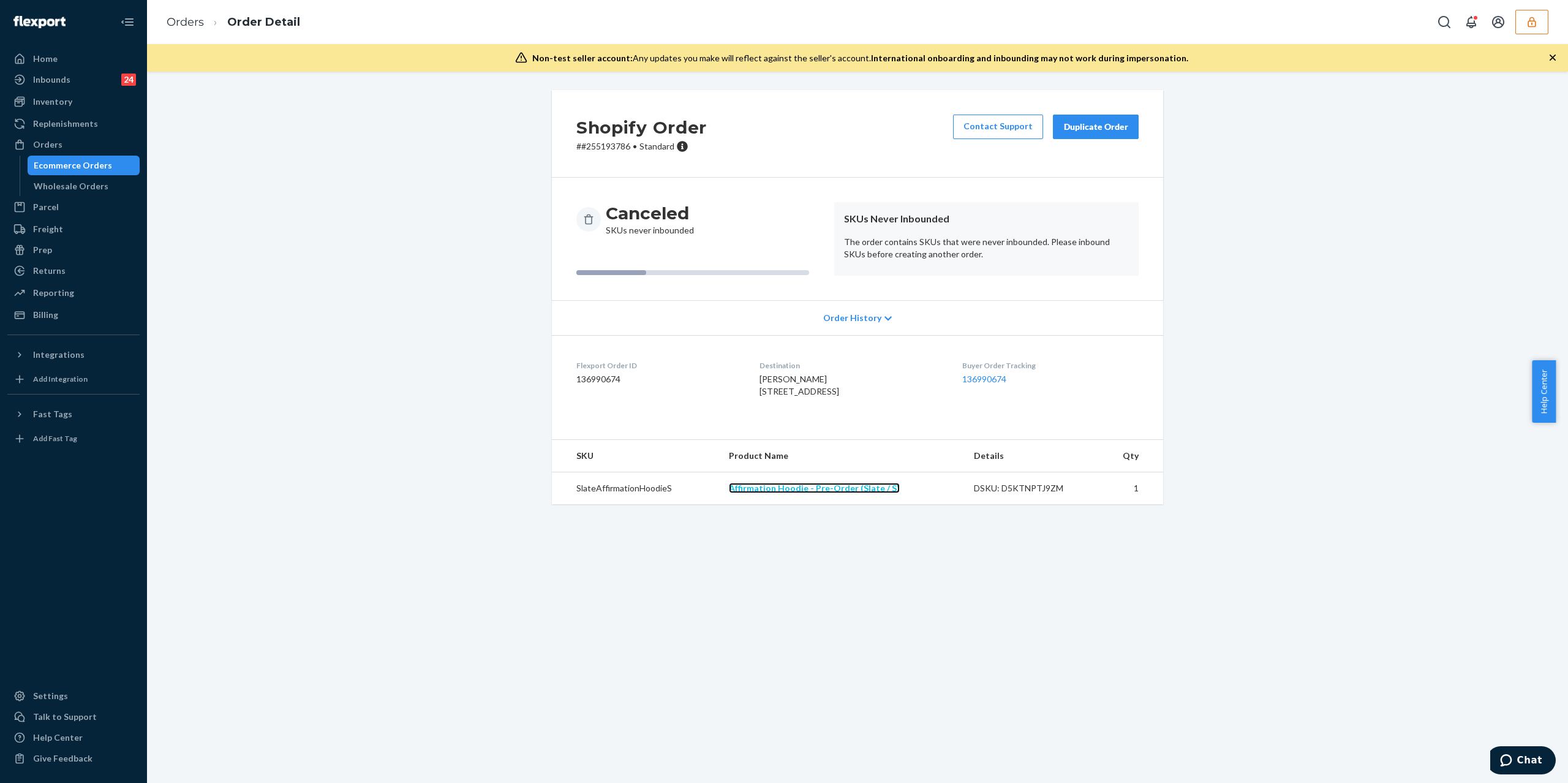
click at [854, 493] on link "Affirmation Hoodie - Pre-Order (Slate / S)" at bounding box center [814, 487] width 171 height 10
click at [576, 387] on div "Flexport Order ID 136990674" at bounding box center [657, 381] width 163 height 42
copy dd "136990674"
click at [616, 504] on td "SlateAffirmationHoodieS" at bounding box center [636, 489] width 167 height 33
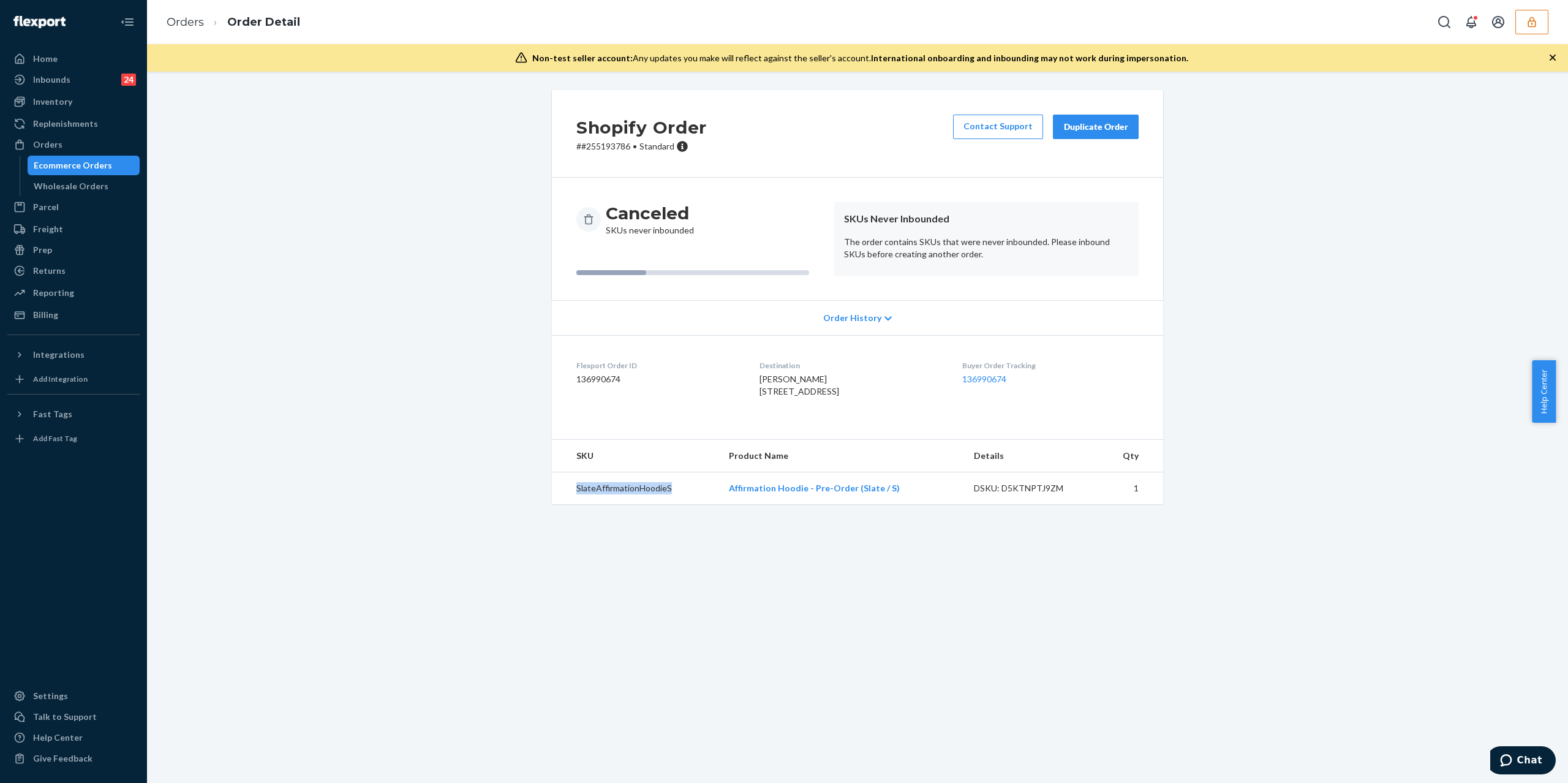
click at [616, 504] on td "SlateAffirmationHoodieS" at bounding box center [636, 489] width 167 height 33
copy td "SlateAffirmationHoodieS"
click at [1522, 13] on button "button" at bounding box center [1532, 22] width 33 height 24
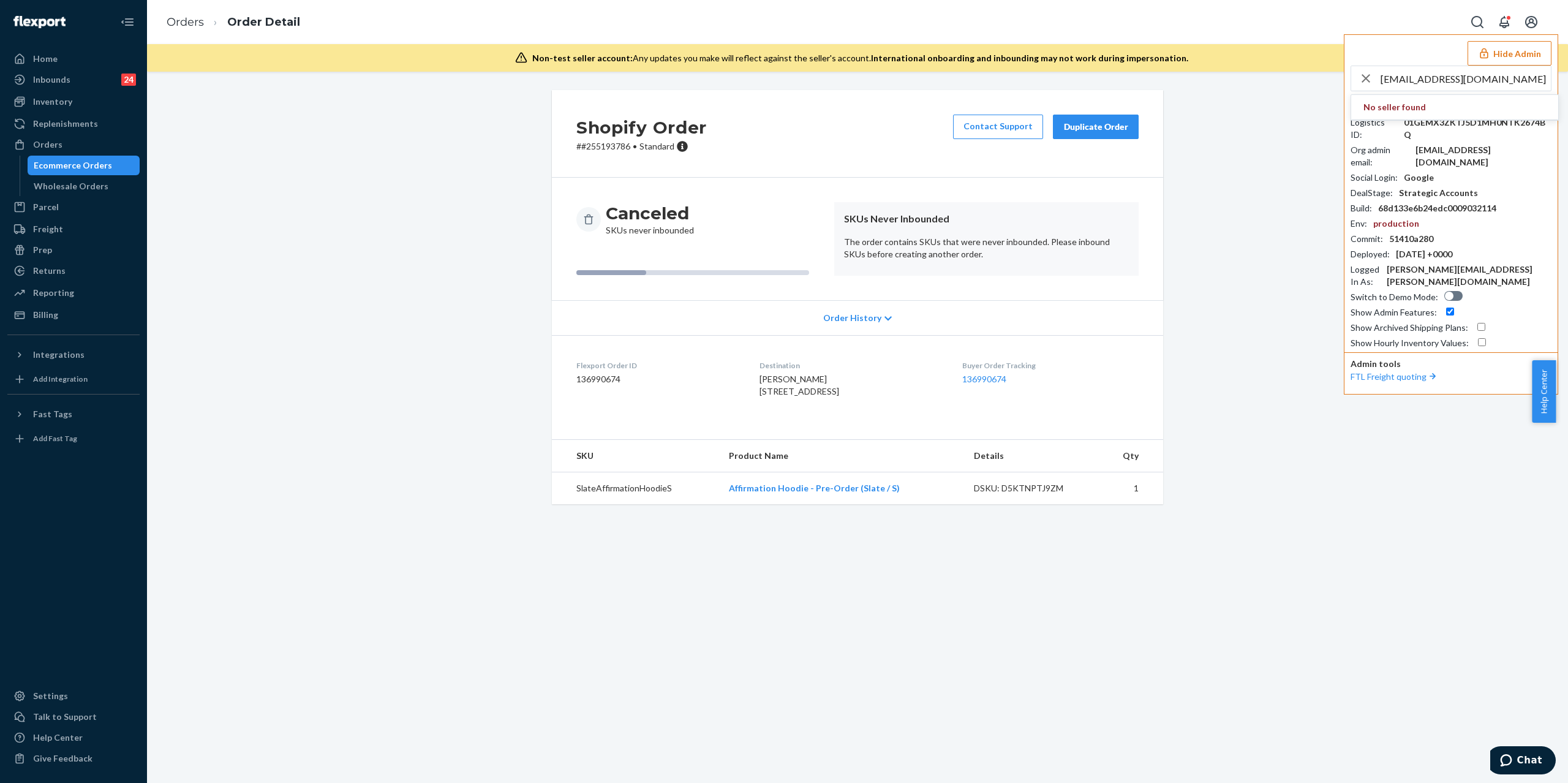
click at [1438, 82] on input "tbotts@buckknives.com" at bounding box center [1466, 78] width 170 height 24
paste input "amazonbuckknives"
type input "amazonbuckknivescom"
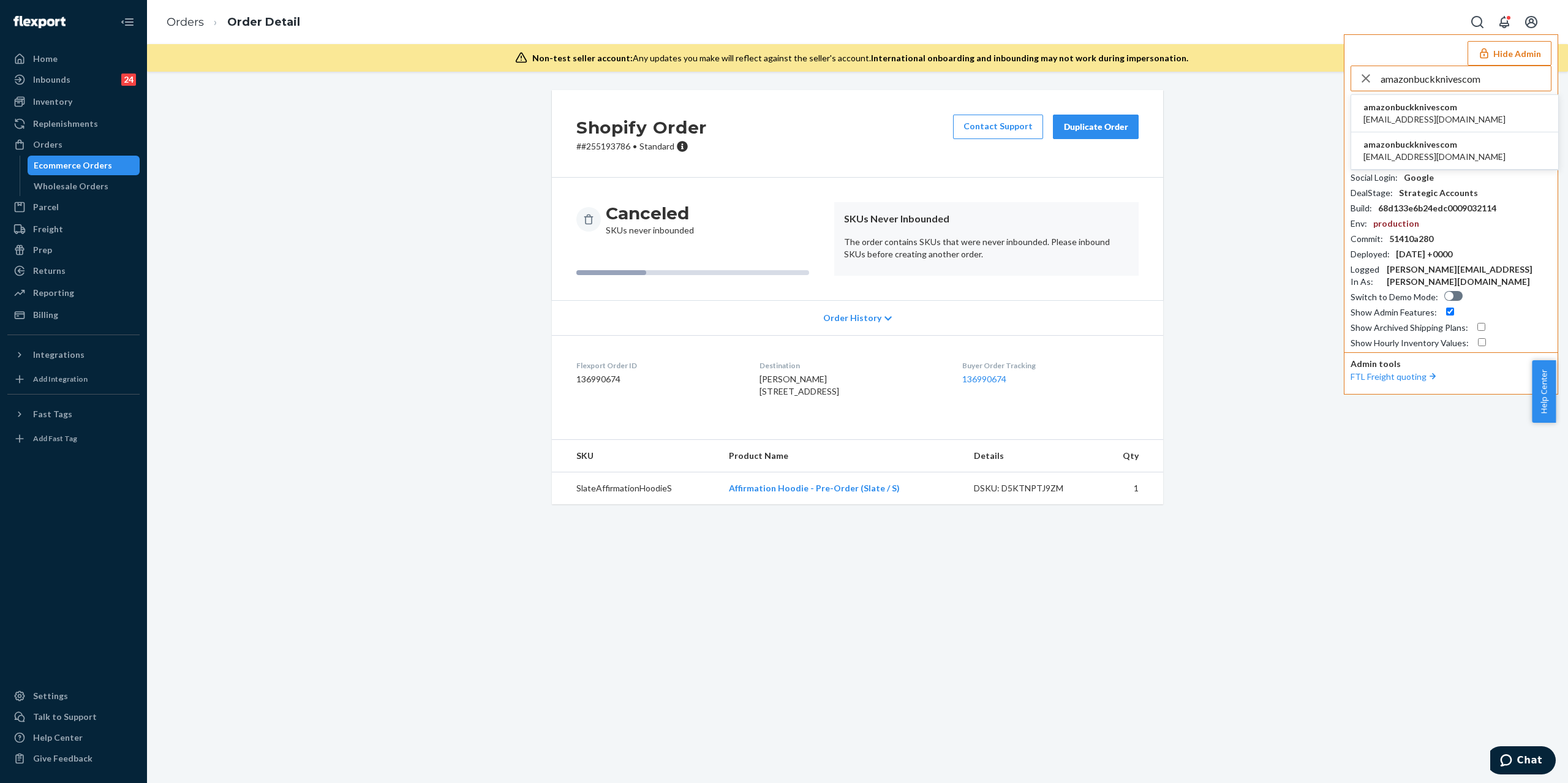
click at [1460, 114] on li "amazonbuckknivescom amazon@buckknives.com" at bounding box center [1455, 114] width 207 height 37
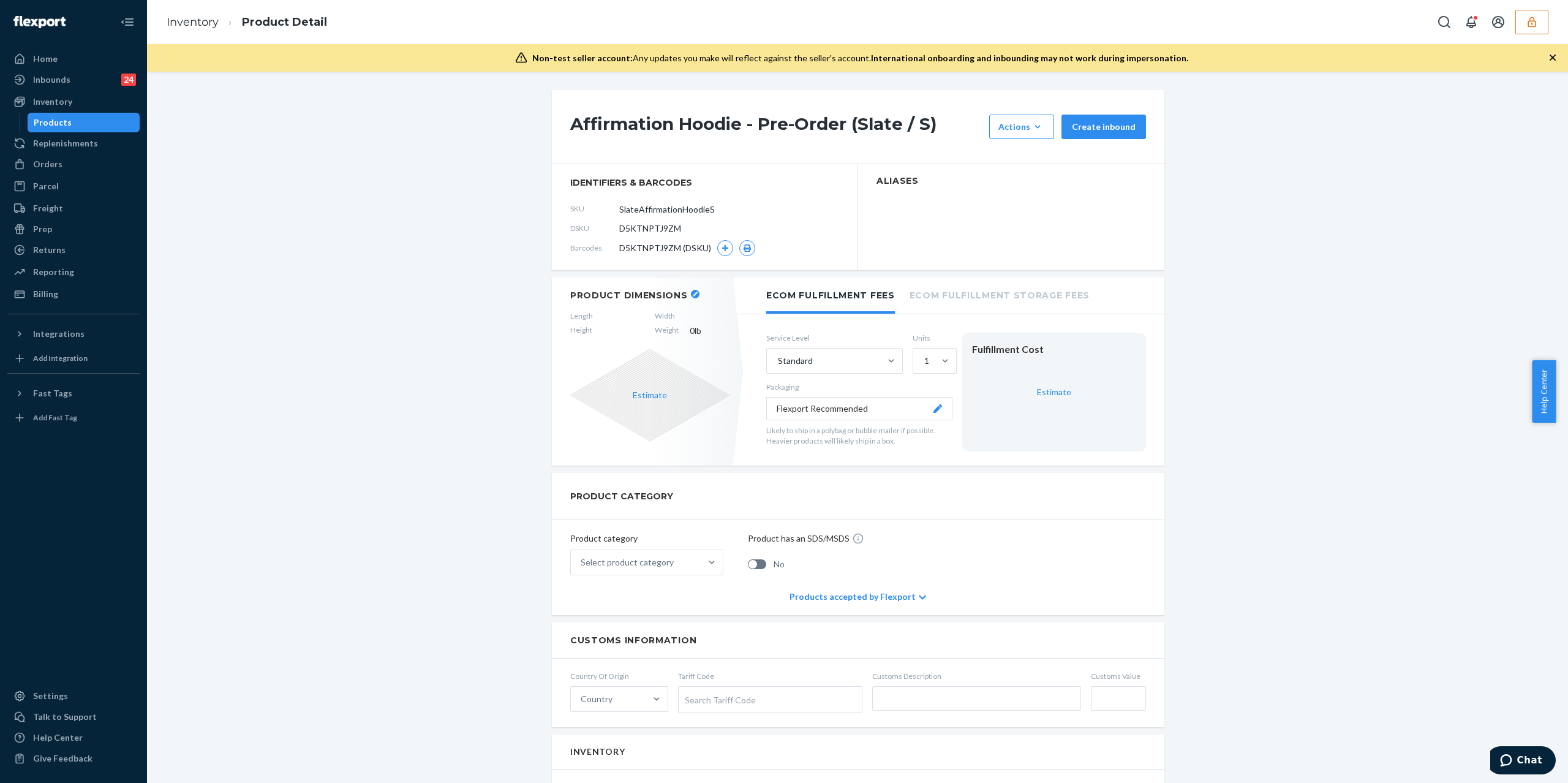
click at [756, 135] on h1 "Affirmation Hoodie - Pre-Order (Slate / S)" at bounding box center [776, 126] width 413 height 24
click at [756, 119] on h1 "Affirmation Hoodie - Pre-Order (Slate / S)" at bounding box center [776, 126] width 413 height 24
click at [750, 118] on h1 "Affirmation Hoodie - Pre-Order (Slate / S)" at bounding box center [776, 126] width 413 height 24
drag, startPoint x: 738, startPoint y: 121, endPoint x: 517, endPoint y: 123, distance: 221.0
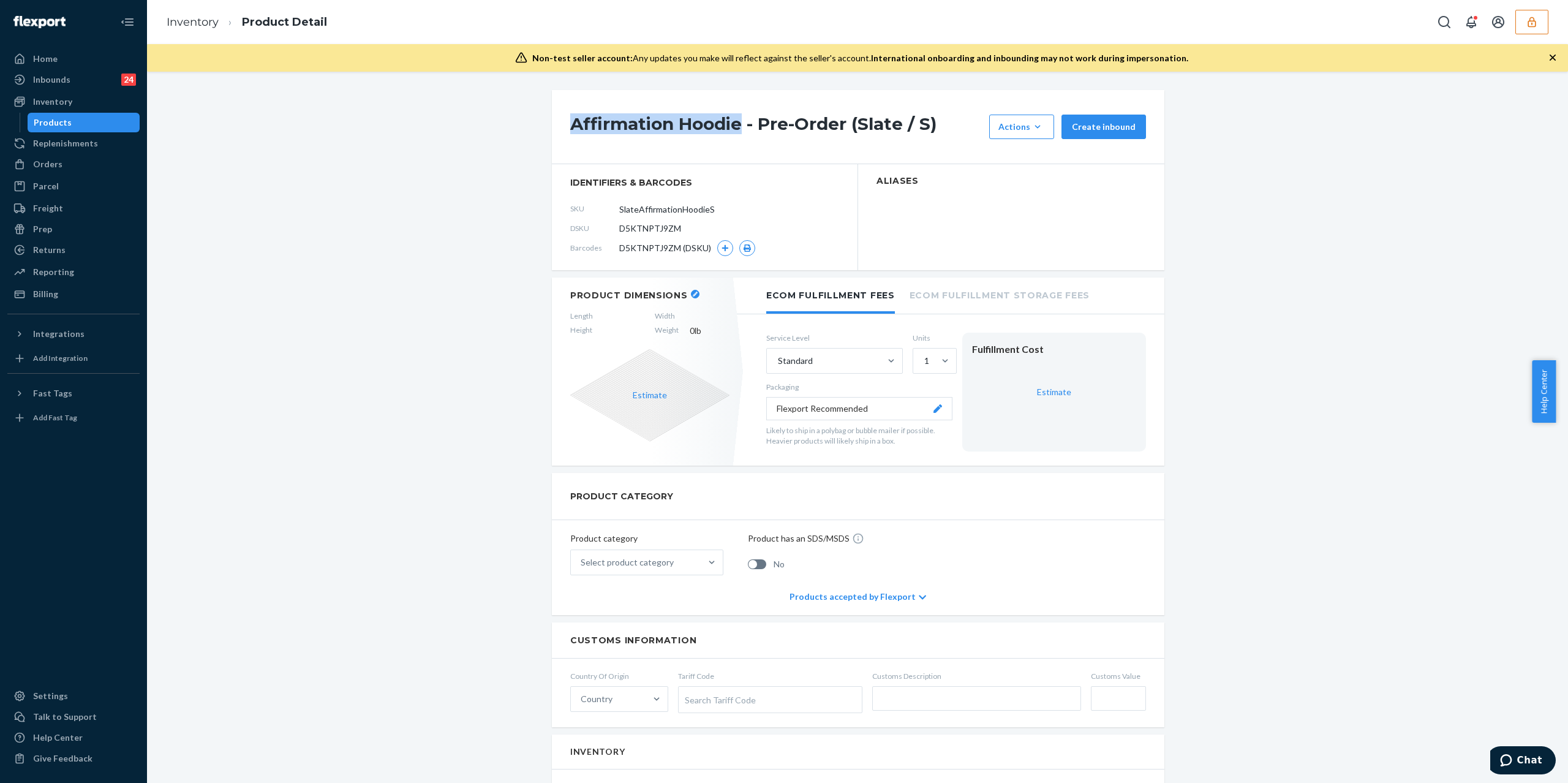
click at [570, 123] on h1 "Affirmation Hoodie - Pre-Order (Slate / S)" at bounding box center [776, 126] width 413 height 24
copy h1 "Affirmation Hoodie"
click at [60, 123] on div "Products" at bounding box center [52, 123] width 38 height 12
click at [942, 133] on h1 "Affirmation Hoodie - Pre-Order (Slate / S)" at bounding box center [776, 126] width 413 height 24
drag, startPoint x: 927, startPoint y: 130, endPoint x: 801, endPoint y: 116, distance: 126.8
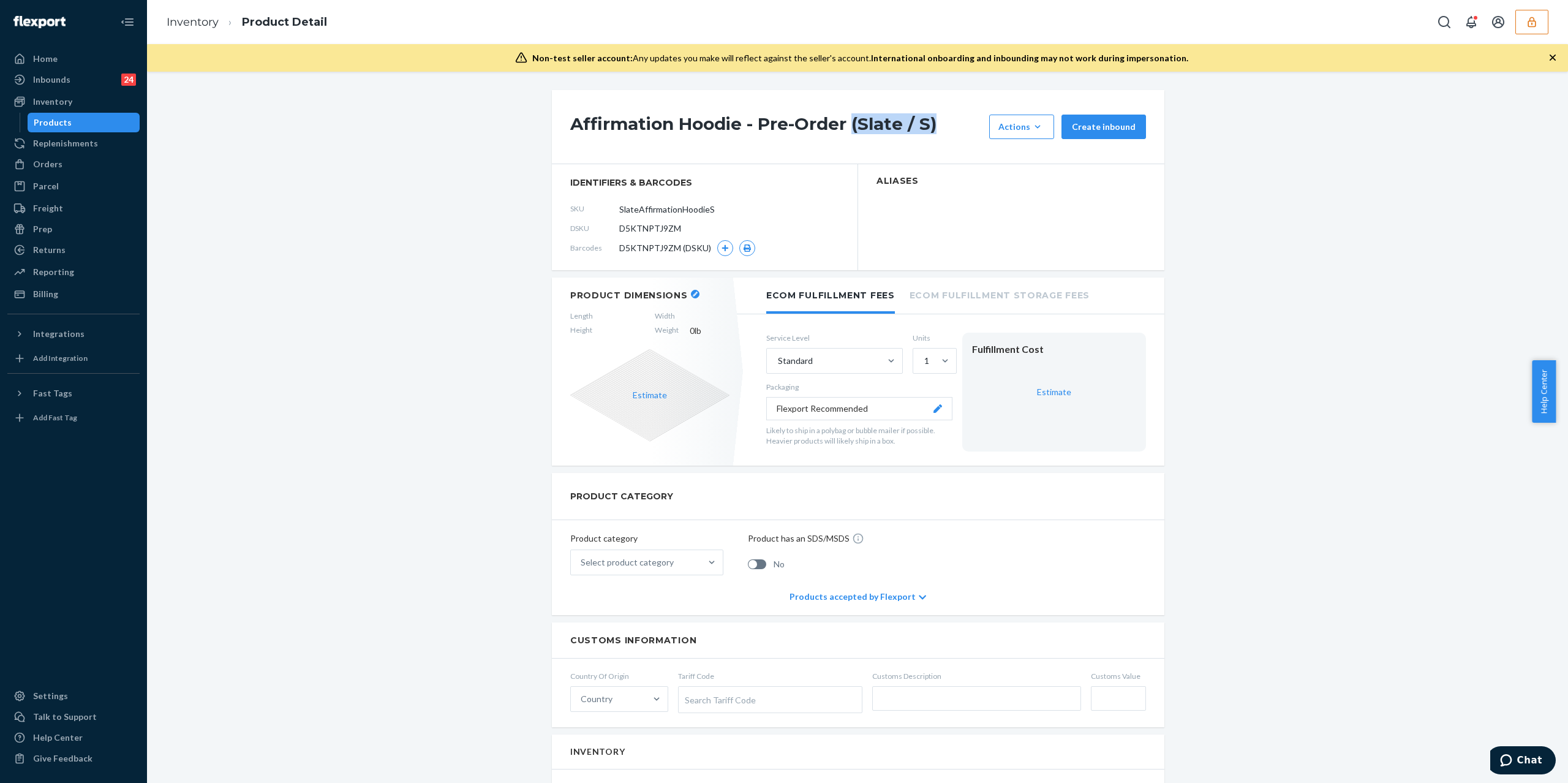
click at [849, 131] on h1 "Affirmation Hoodie - Pre-Order (Slate / S)" at bounding box center [776, 126] width 413 height 24
copy h1 "(Slate / S)"
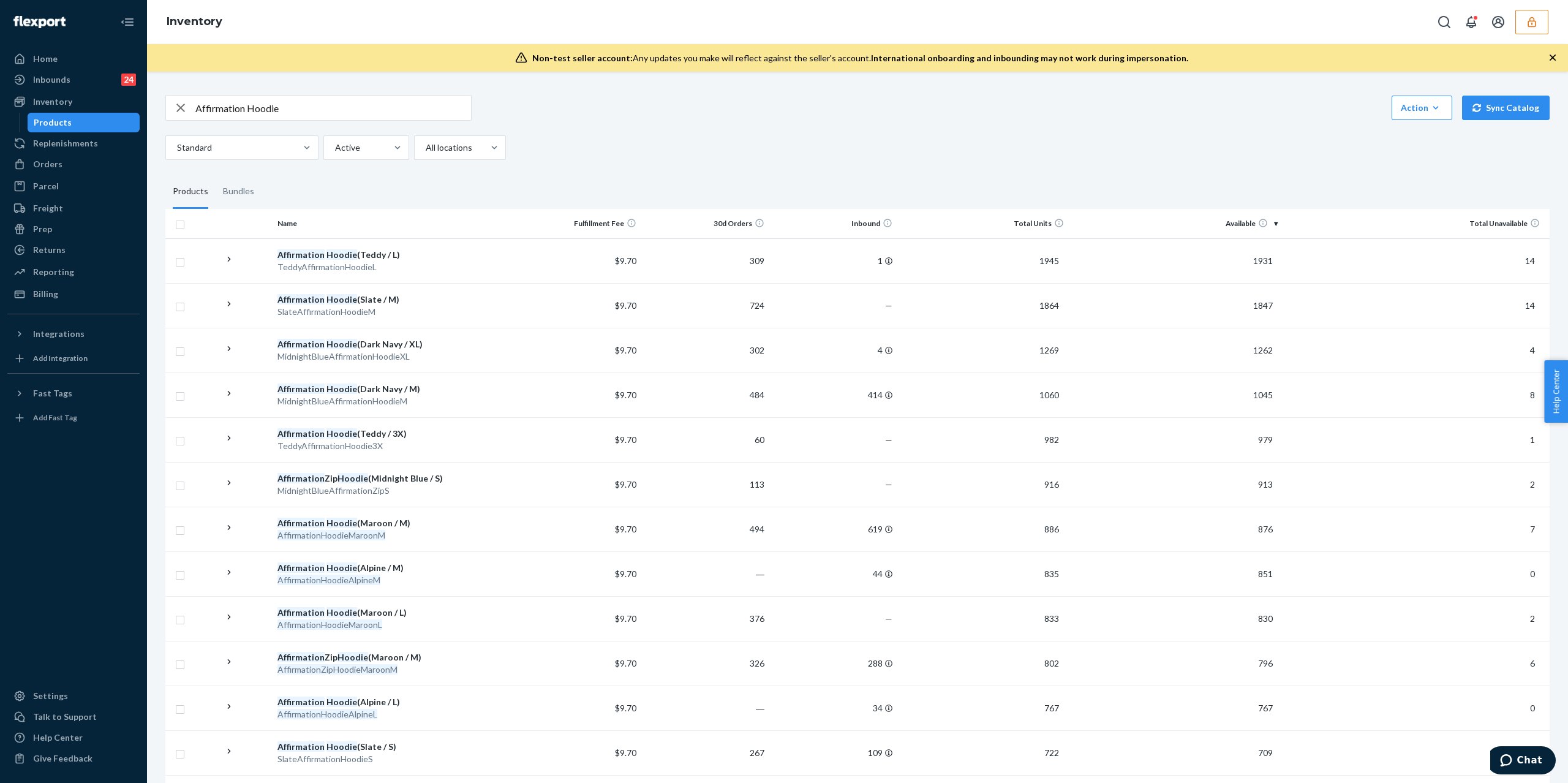
click at [354, 110] on input "Affirmation Hoodie" at bounding box center [333, 107] width 276 height 24
paste input "(Slate / S)"
type input "Affirmation Hoodie (Slate / S)"
click at [697, 142] on div "Standard Active All locations" at bounding box center [853, 147] width 1375 height 24
drag, startPoint x: 351, startPoint y: 103, endPoint x: 90, endPoint y: 112, distance: 261.2
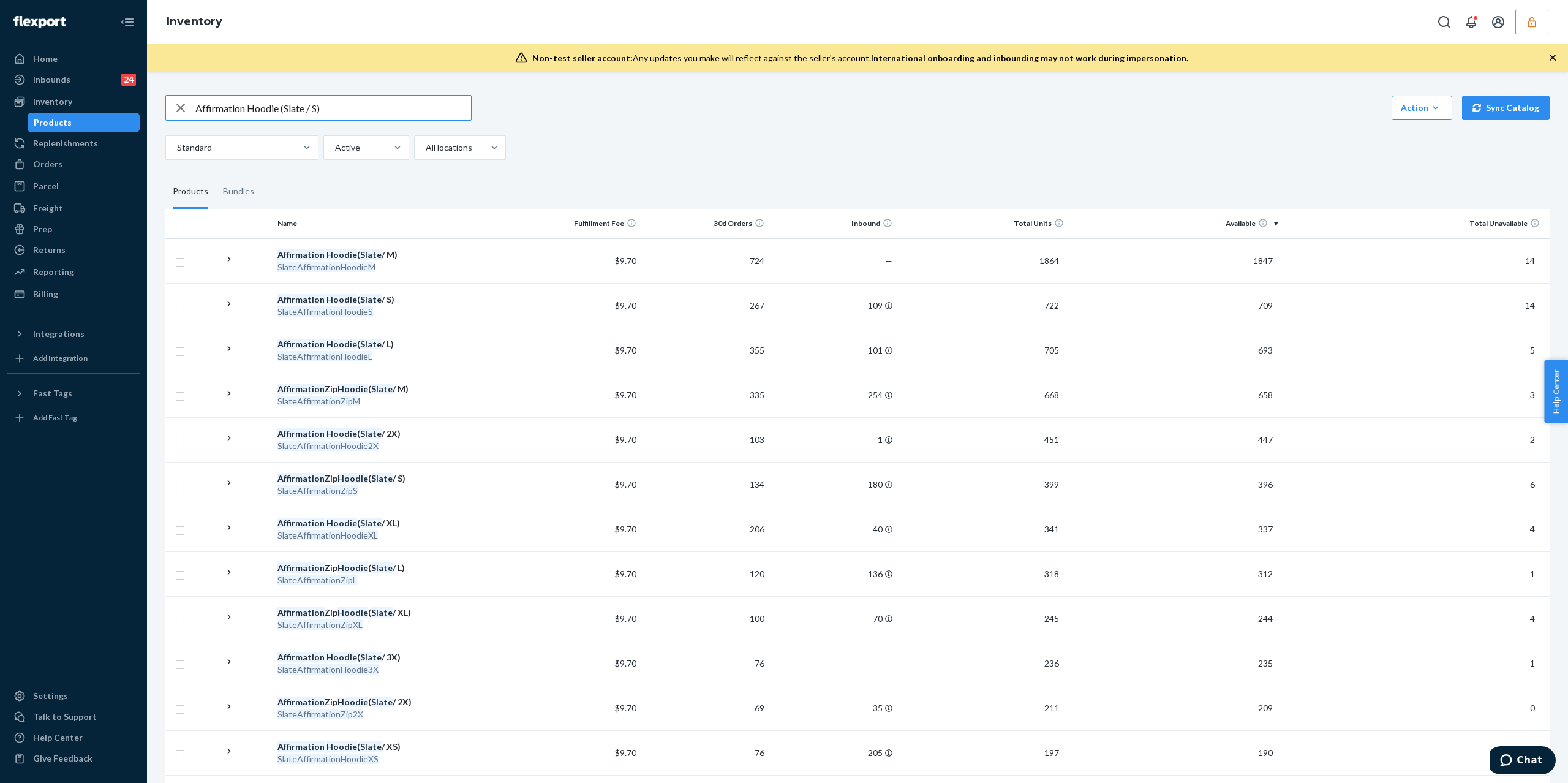
click at [90, 112] on div "Home Inbounds 24 Shipping Plans Problems 24 Inventory Products Replenishments O…" at bounding box center [784, 391] width 1568 height 783
click at [726, 137] on div "Standard Active All locations" at bounding box center [853, 147] width 1375 height 24
click at [354, 302] on div "Affirmation Hoodie ( Slate / S)" at bounding box center [393, 300] width 231 height 12
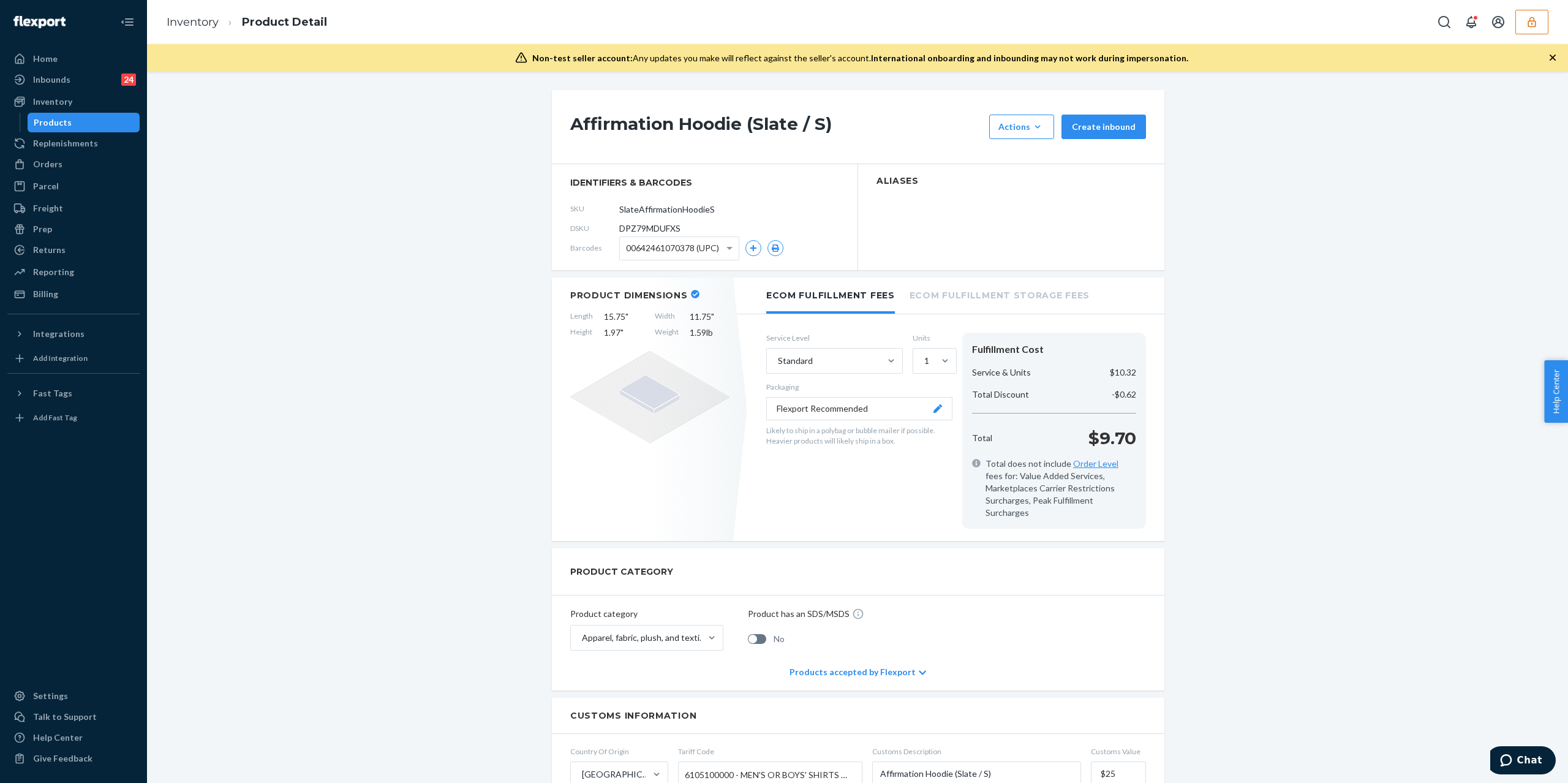
click at [961, 215] on section "Aliases" at bounding box center [1011, 217] width 306 height 106
click at [1531, 26] on icon "button" at bounding box center [1532, 21] width 8 height 10
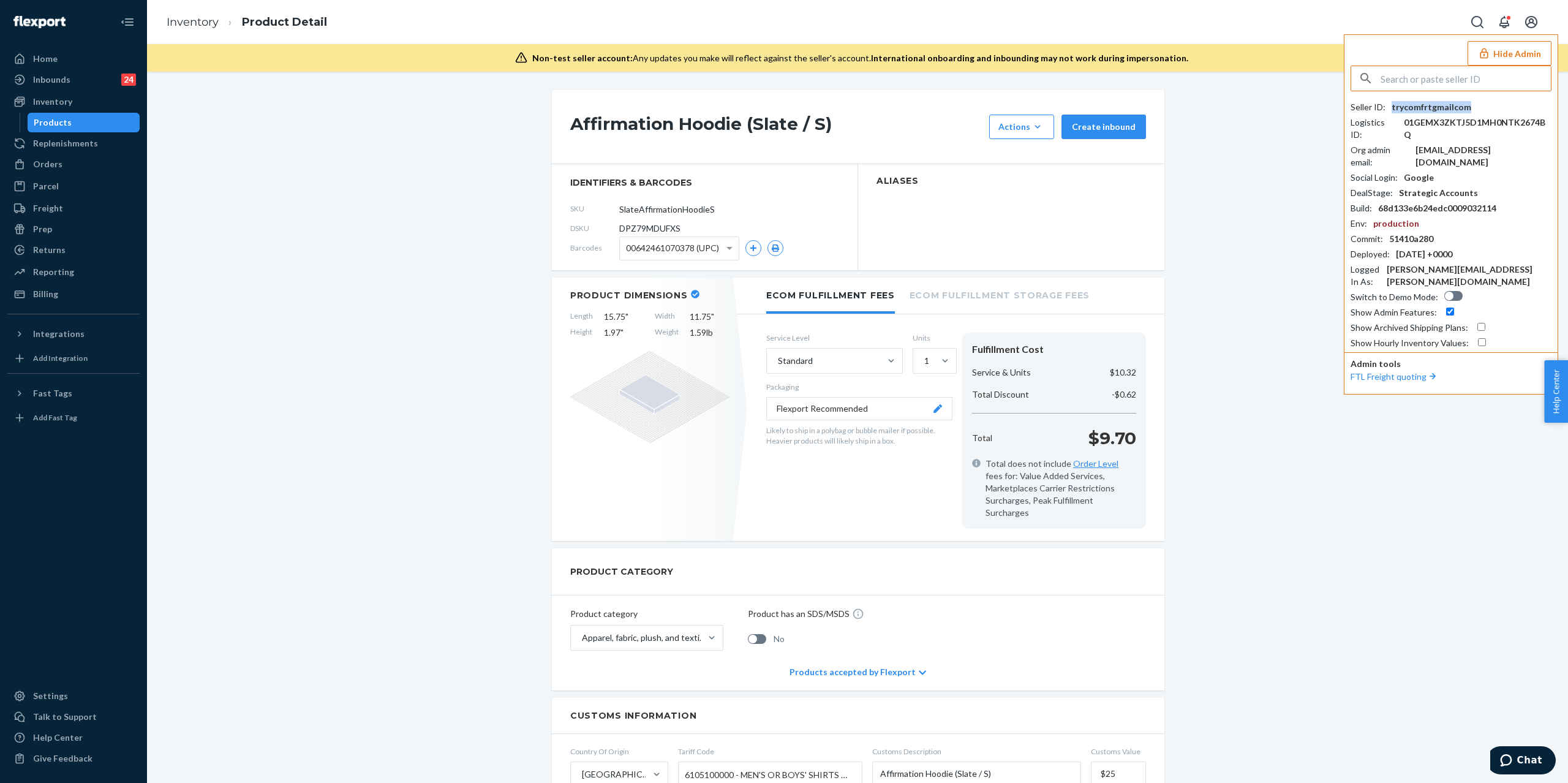
click at [1422, 109] on div "trycomfrtgmailcom" at bounding box center [1432, 107] width 80 height 12
click at [1481, 76] on input "text" at bounding box center [1466, 78] width 170 height 24
paste input "trycomfrtgmailcom"
type input "trycomfrtgmailcom"
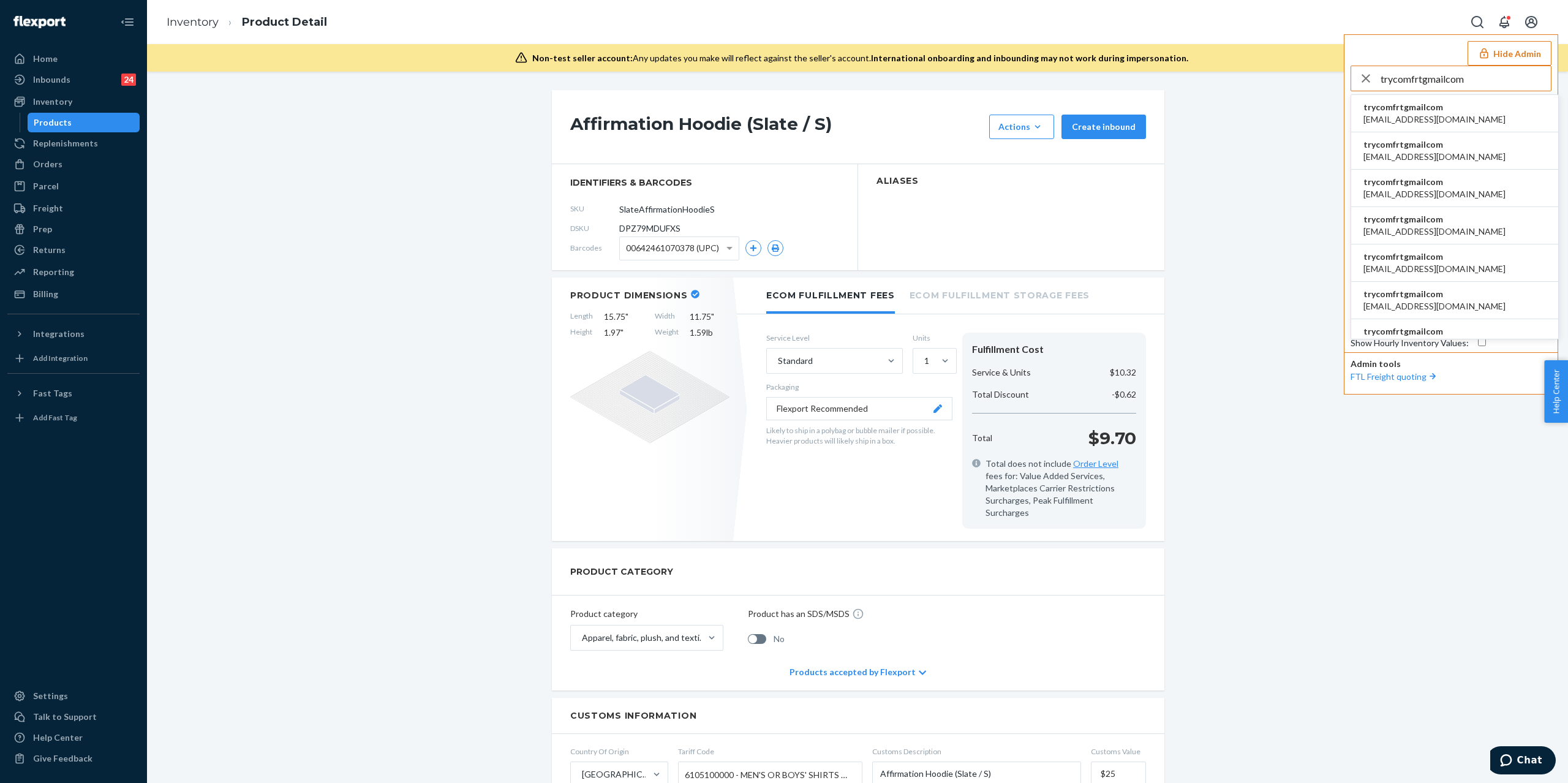
click at [1458, 194] on span "[EMAIL_ADDRESS][DOMAIN_NAME]" at bounding box center [1434, 194] width 142 height 12
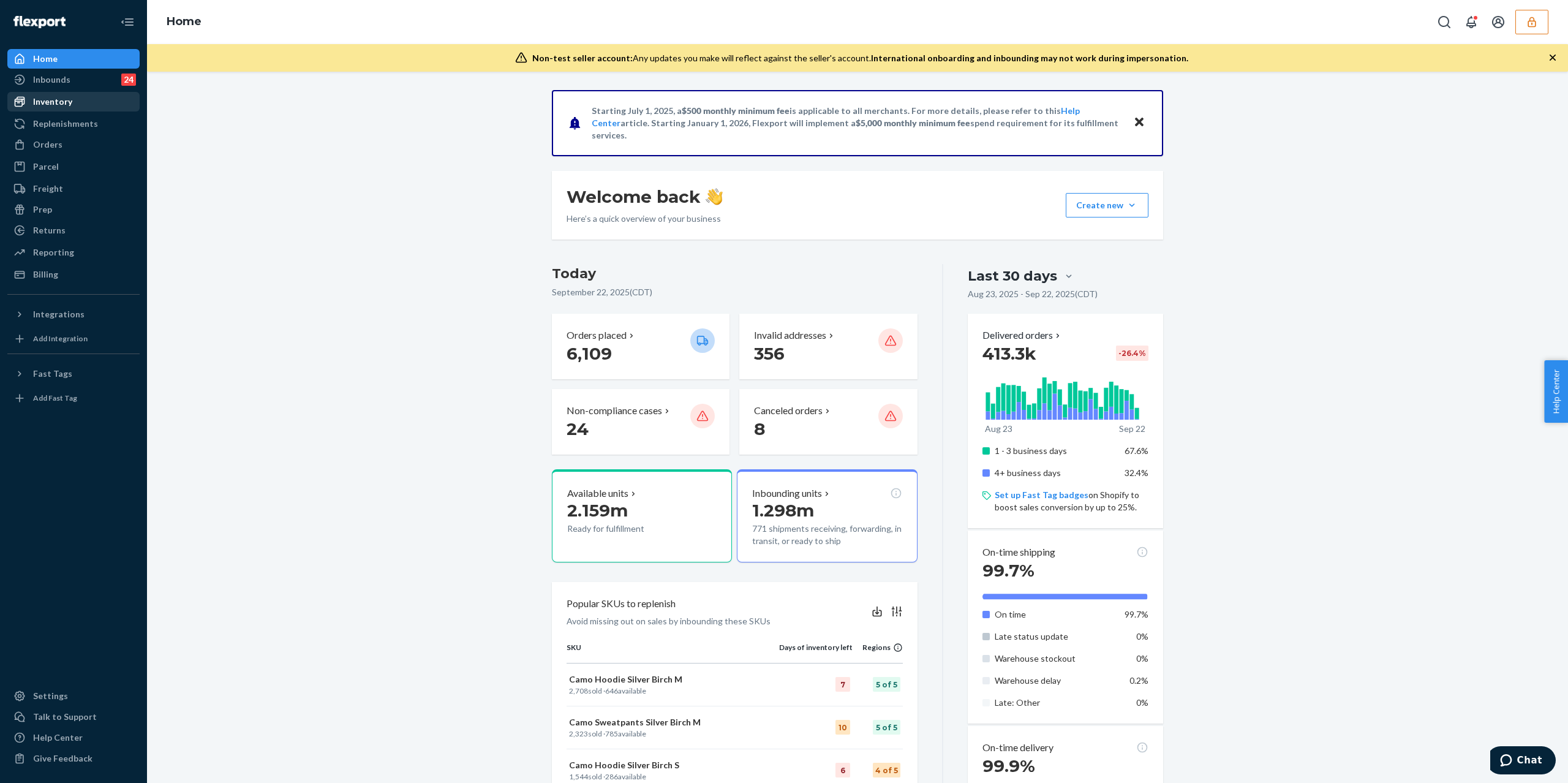
click at [60, 99] on div "Inventory" at bounding box center [52, 101] width 39 height 12
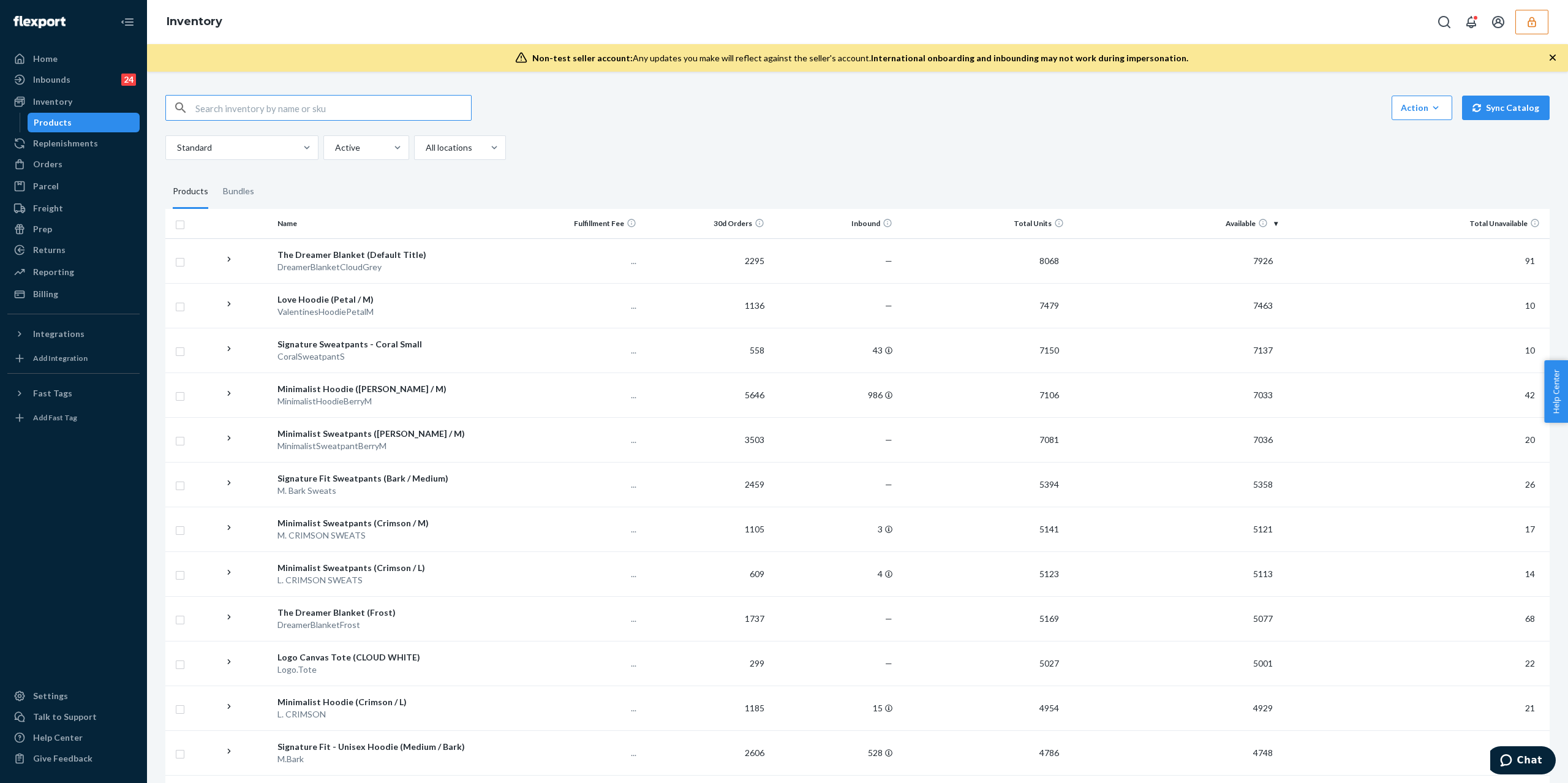
click at [351, 99] on input "text" at bounding box center [333, 107] width 276 height 24
click at [341, 109] on input "text" at bounding box center [333, 107] width 276 height 24
click at [369, 101] on input "text" at bounding box center [333, 107] width 276 height 24
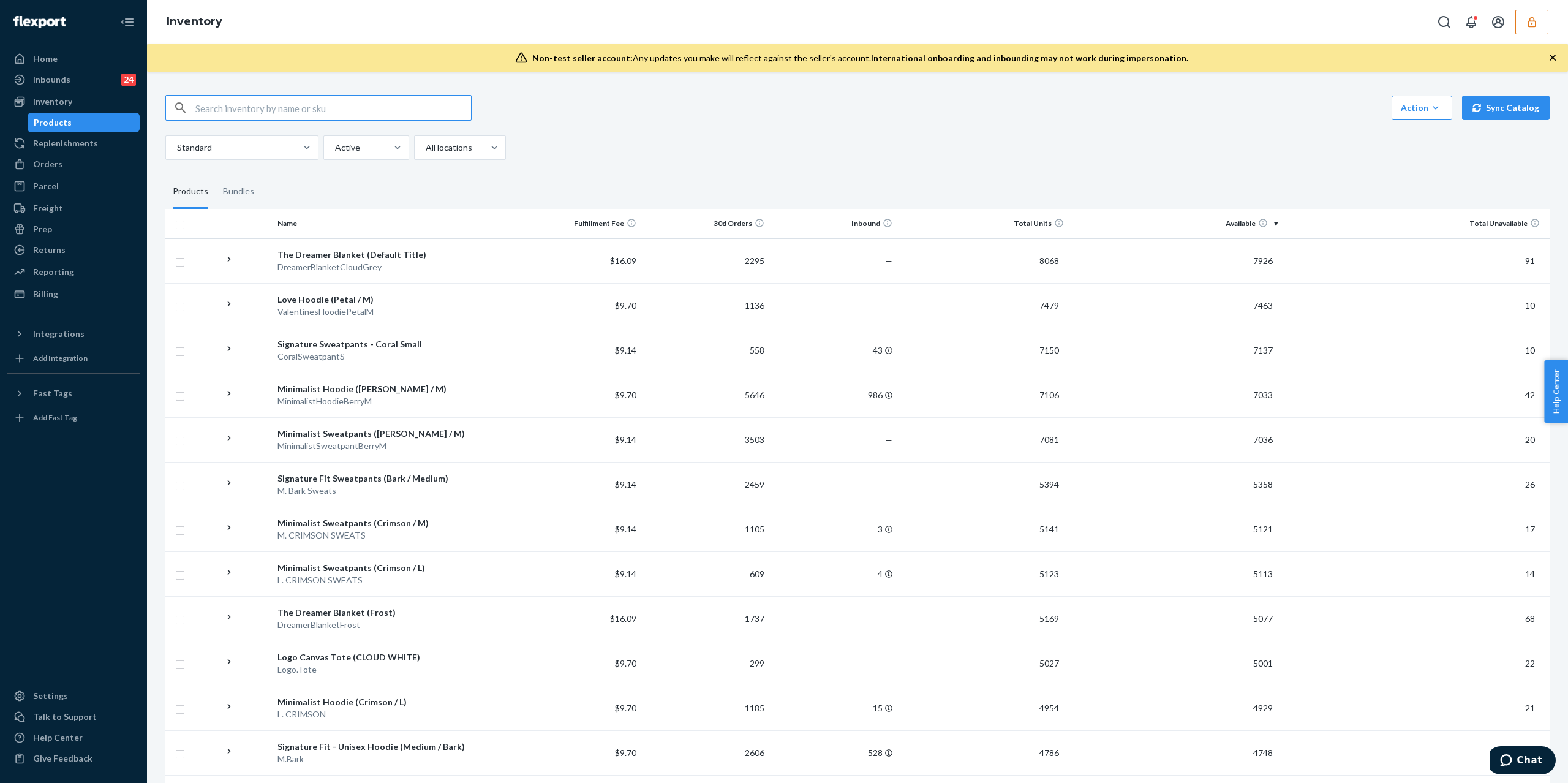
paste input "DPZ79MDUFXS"
type input "DPZ79MDUFXS"
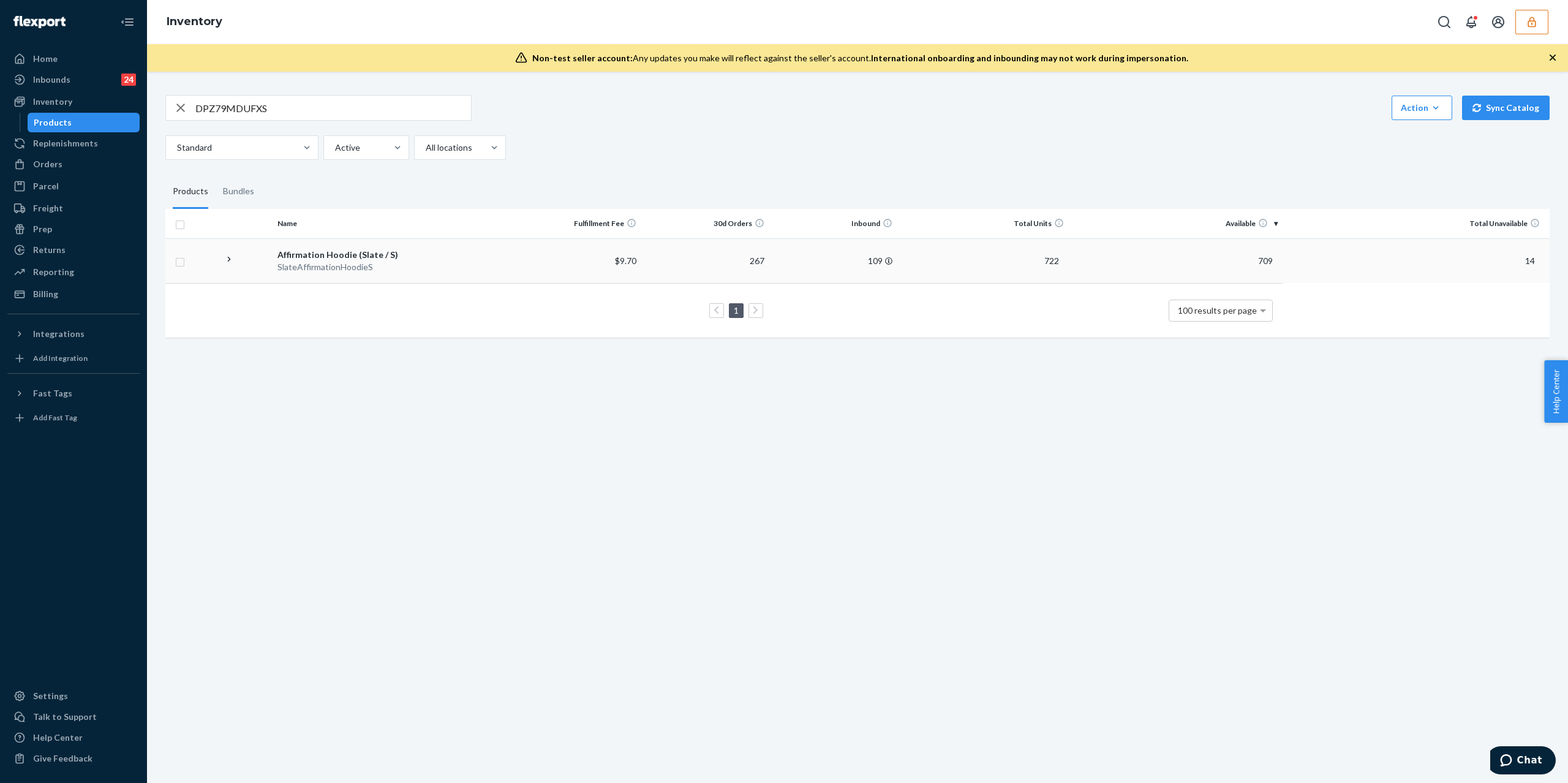
click at [362, 253] on div "Affirmation Hoodie (Slate / S)" at bounding box center [393, 255] width 231 height 12
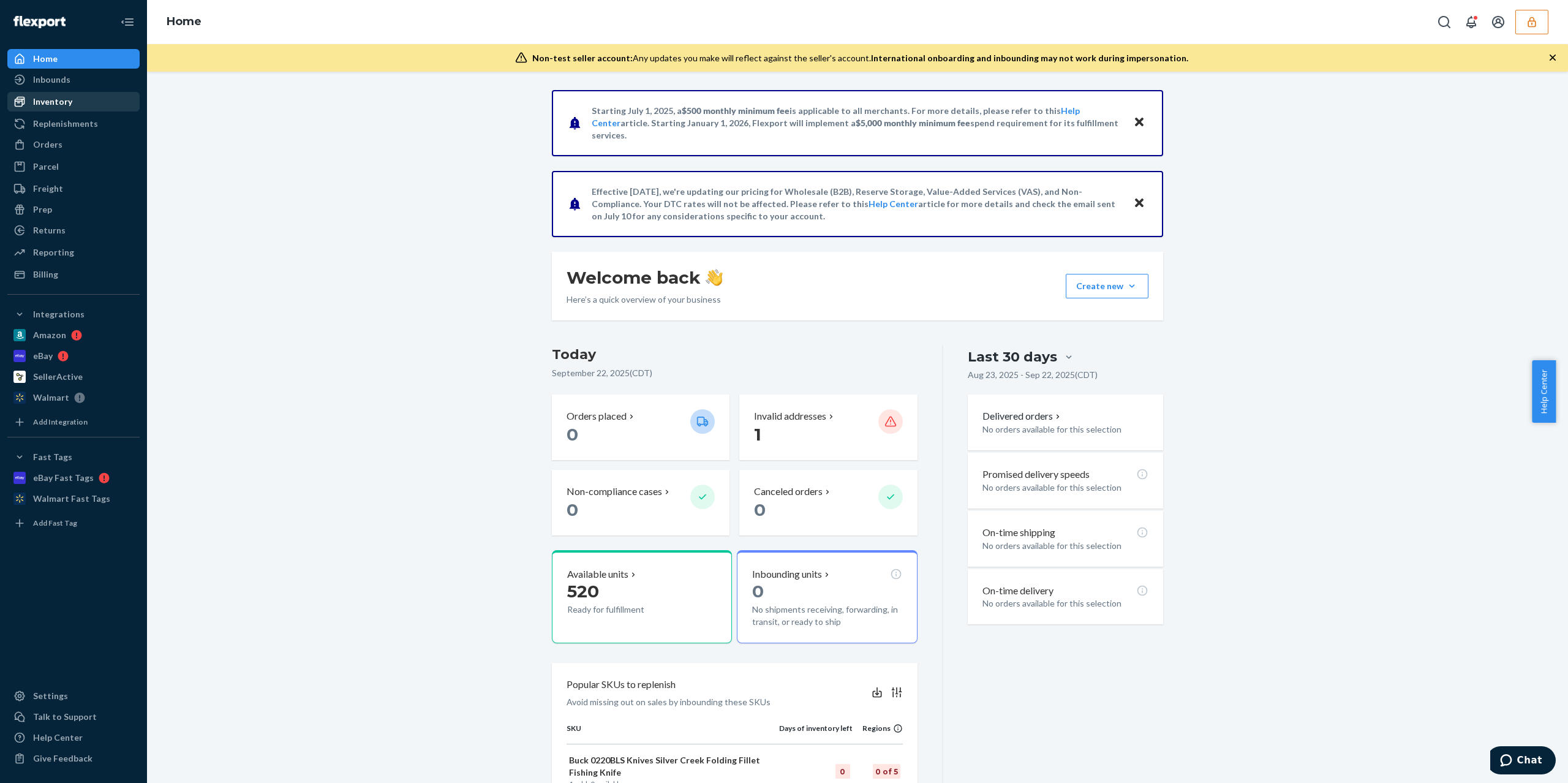
click at [81, 107] on div "Inventory" at bounding box center [73, 101] width 130 height 17
